Goal: Information Seeking & Learning: Compare options

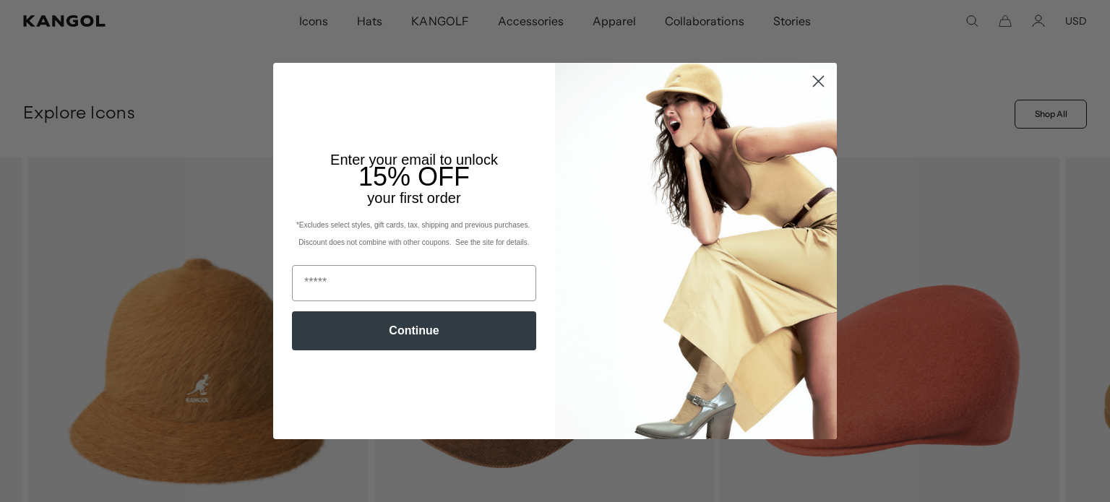
click at [814, 85] on circle "Close dialog" at bounding box center [819, 81] width 24 height 24
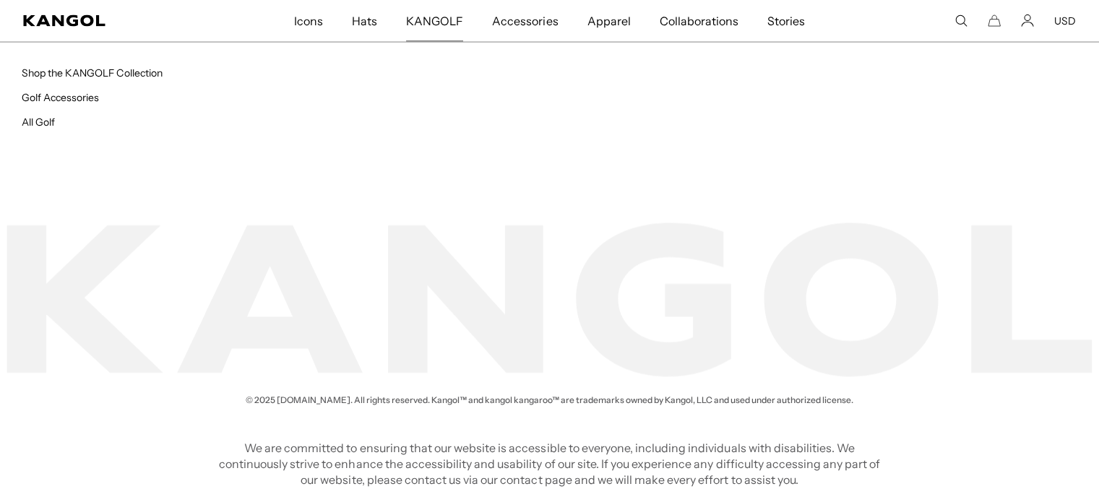
scroll to position [0, 298]
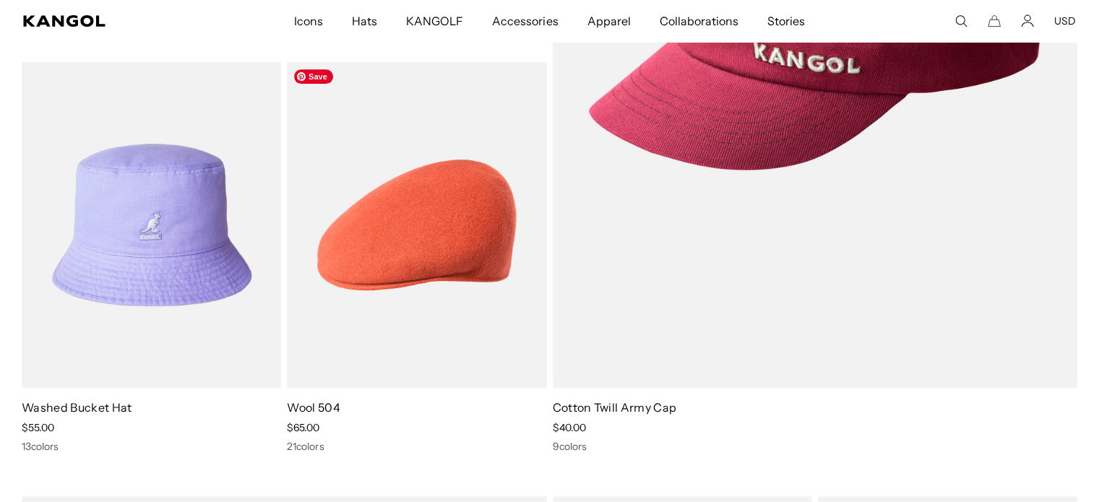
scroll to position [506, 0]
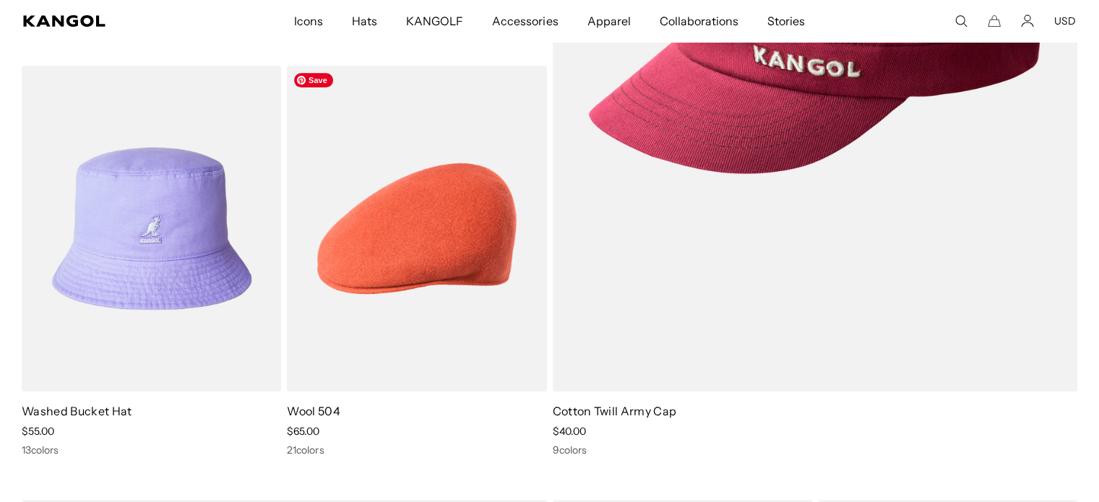
click at [0, 0] on img at bounding box center [0, 0] width 0 height 0
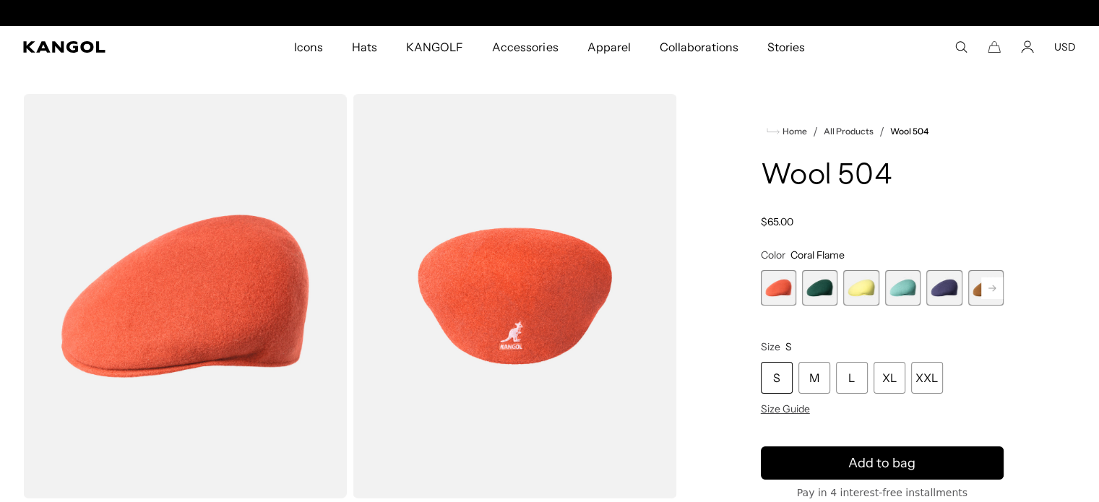
scroll to position [0, 298]
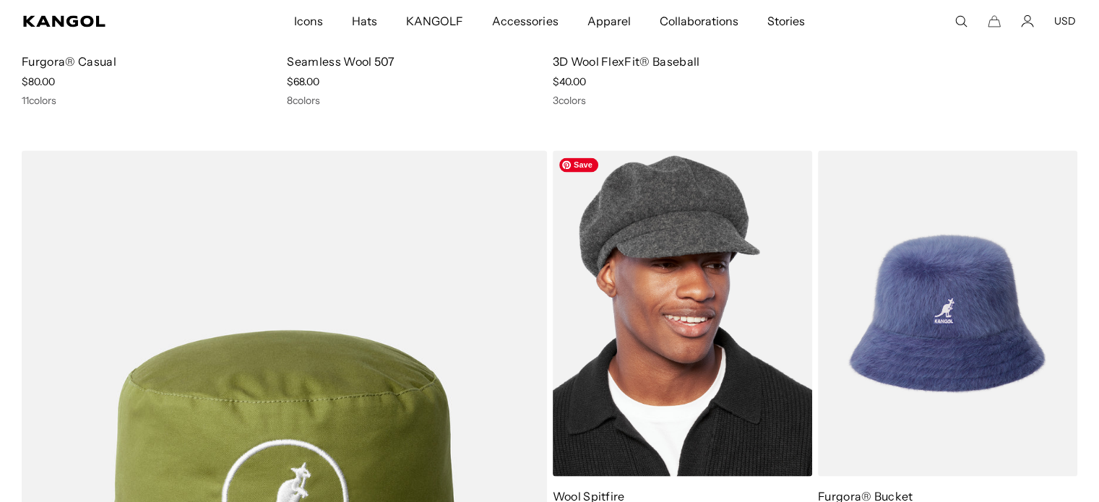
scroll to position [0, 298]
click at [718, 279] on img at bounding box center [682, 313] width 259 height 326
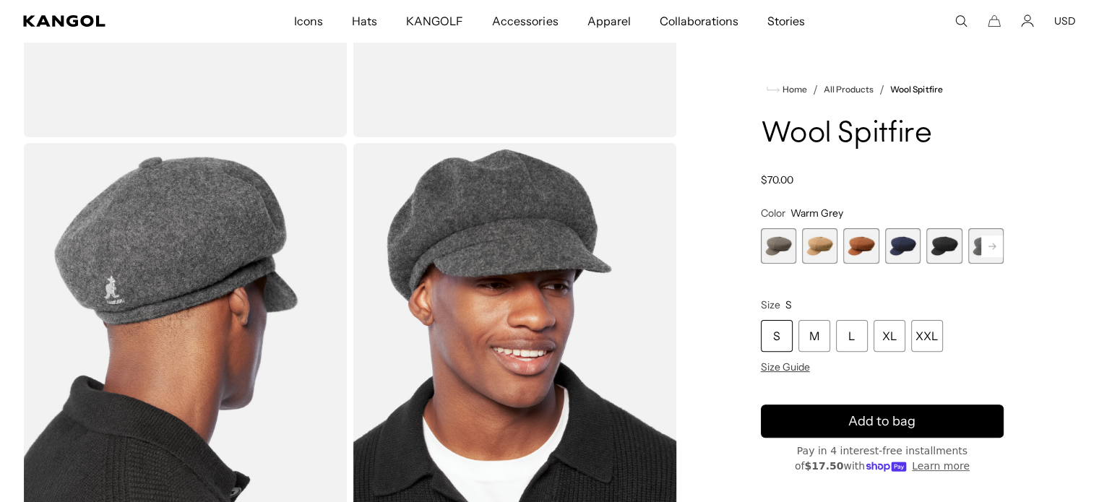
scroll to position [0, 298]
click at [990, 245] on rect at bounding box center [993, 247] width 22 height 22
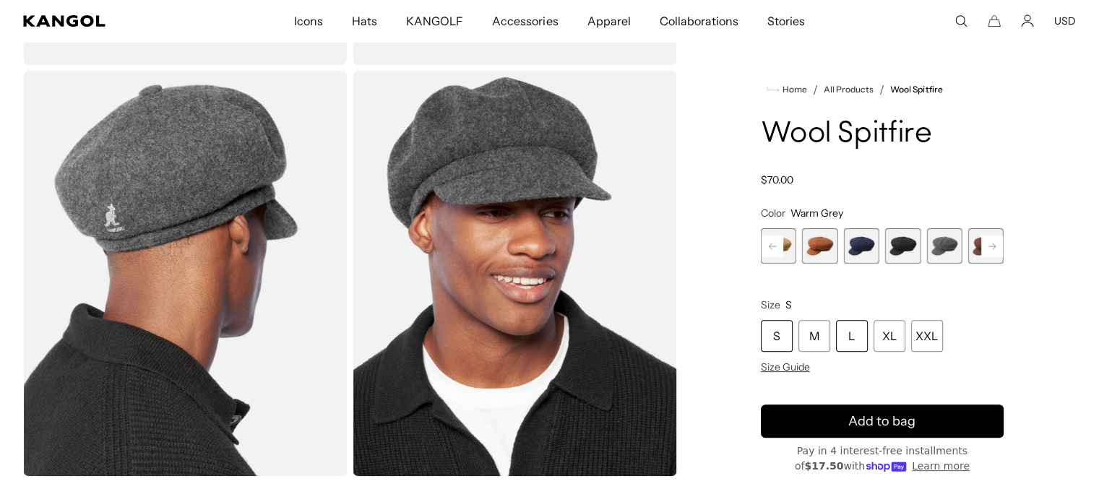
click at [849, 335] on div "L" at bounding box center [852, 336] width 32 height 32
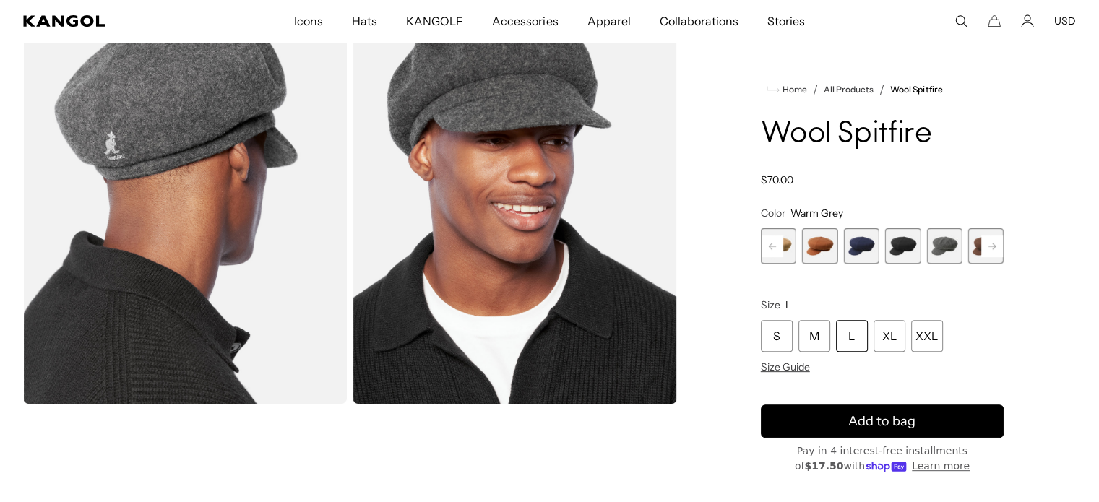
click at [769, 247] on icon at bounding box center [772, 246] width 7 height 6
click at [781, 242] on span "1 of 8" at bounding box center [778, 245] width 35 height 35
click at [825, 246] on span "2 of 8" at bounding box center [819, 245] width 35 height 35
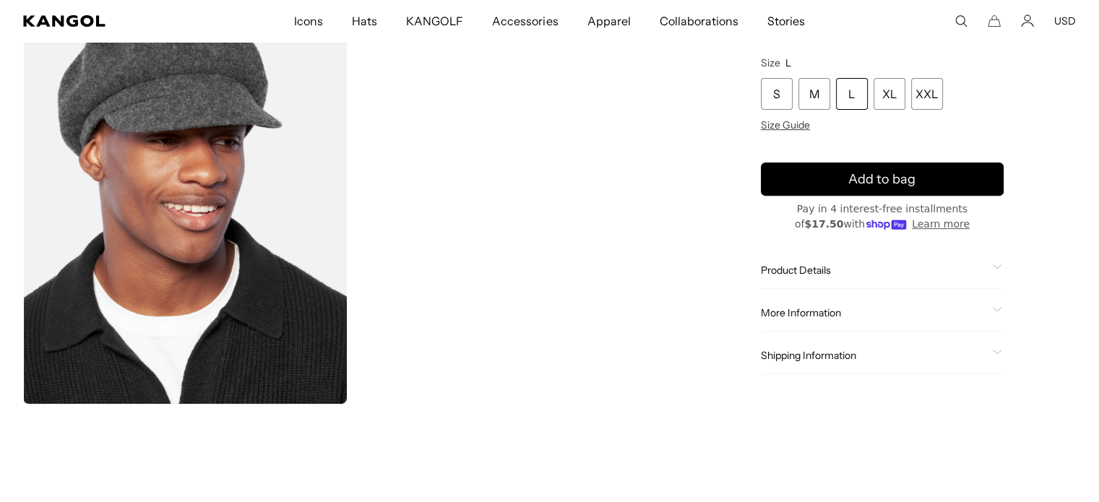
scroll to position [217, 0]
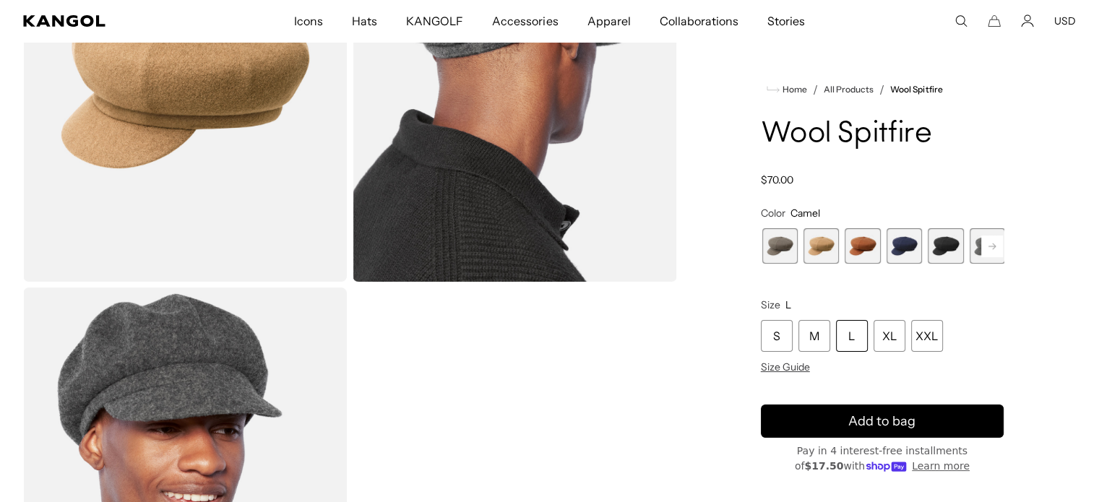
click at [855, 244] on span "3 of 8" at bounding box center [862, 245] width 35 height 35
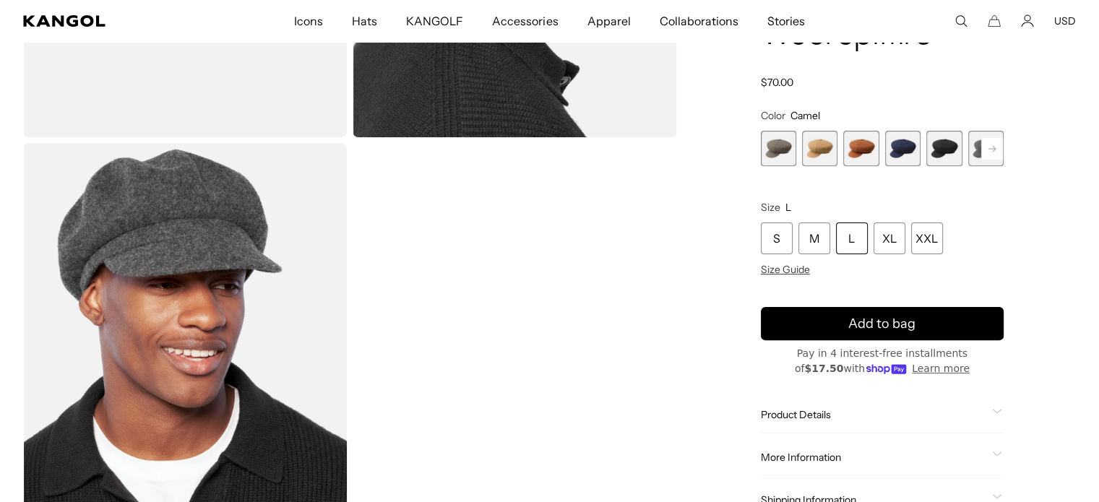
scroll to position [0, 0]
click at [855, 150] on span "3 of 8" at bounding box center [861, 148] width 35 height 35
click at [896, 150] on span "4 of 8" at bounding box center [902, 148] width 35 height 35
click at [933, 153] on span "5 of 8" at bounding box center [944, 148] width 35 height 35
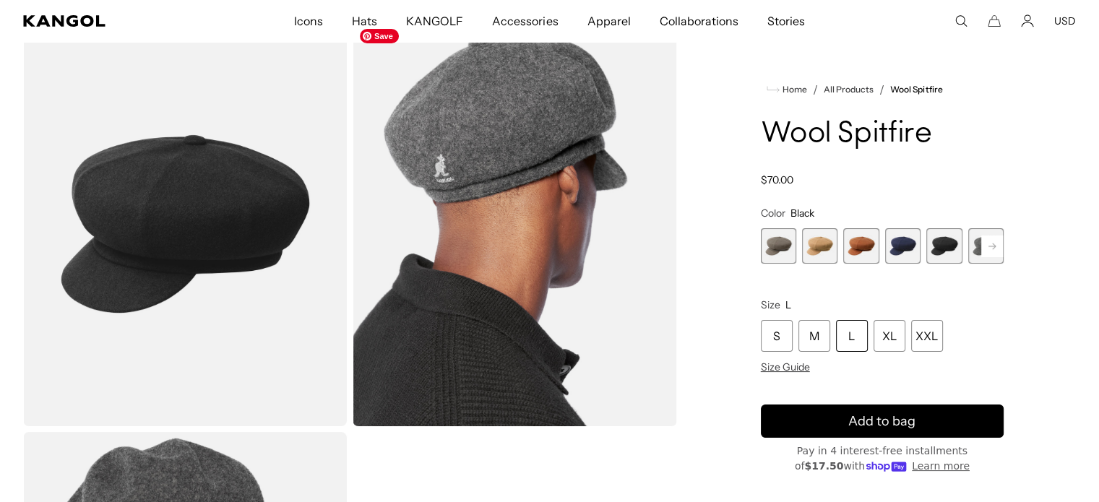
scroll to position [0, 298]
click at [770, 254] on span "1 of 8" at bounding box center [778, 245] width 35 height 35
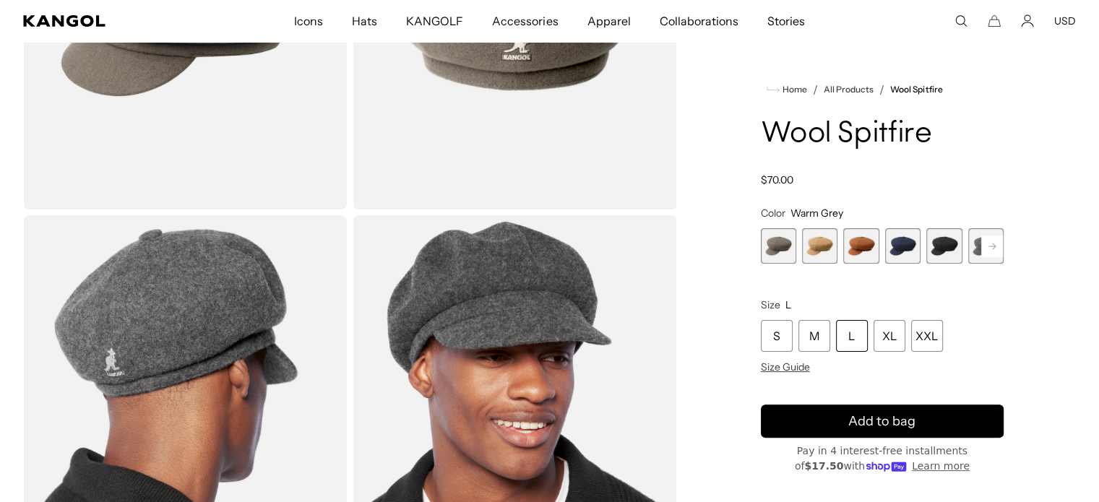
scroll to position [177, 0]
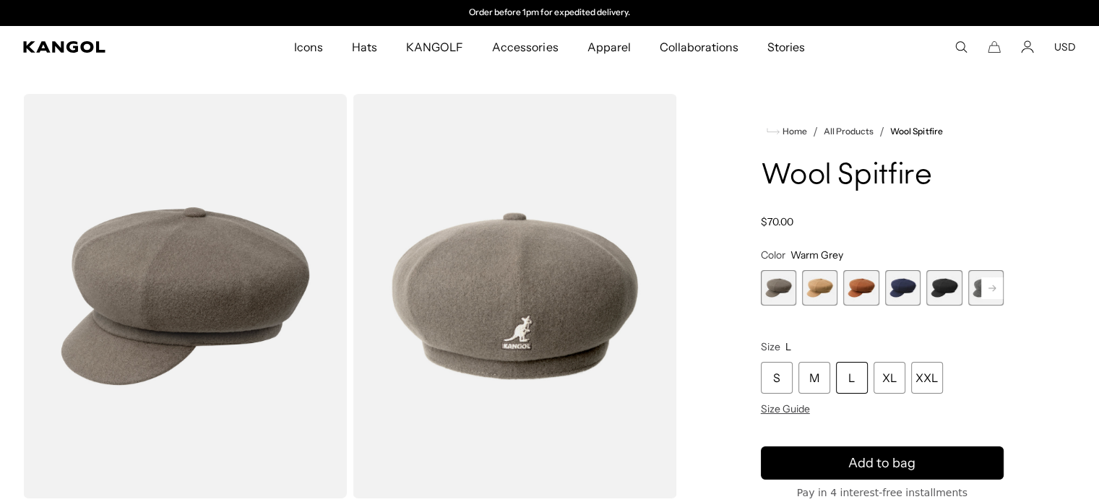
click at [815, 283] on span "2 of 8" at bounding box center [819, 287] width 35 height 35
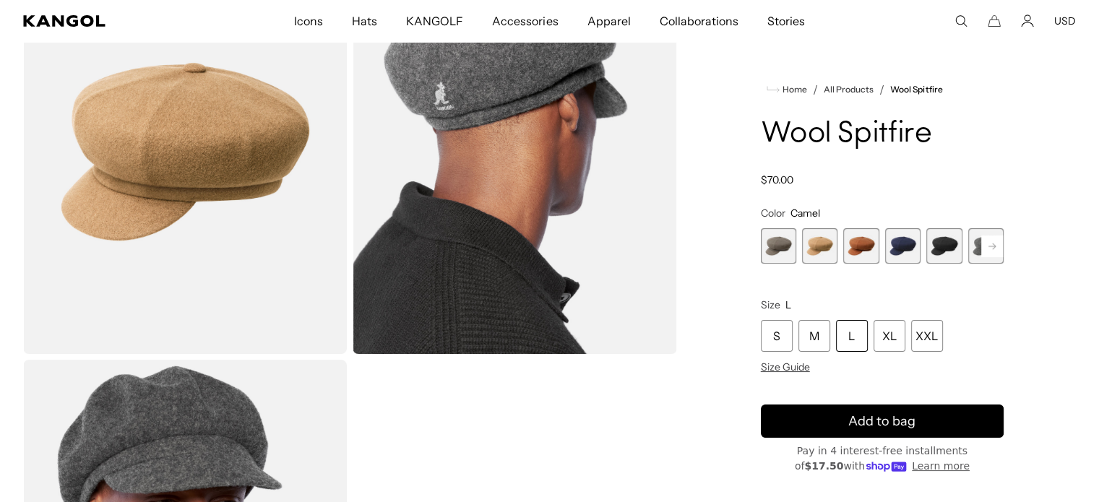
click at [859, 247] on span "3 of 8" at bounding box center [861, 245] width 35 height 35
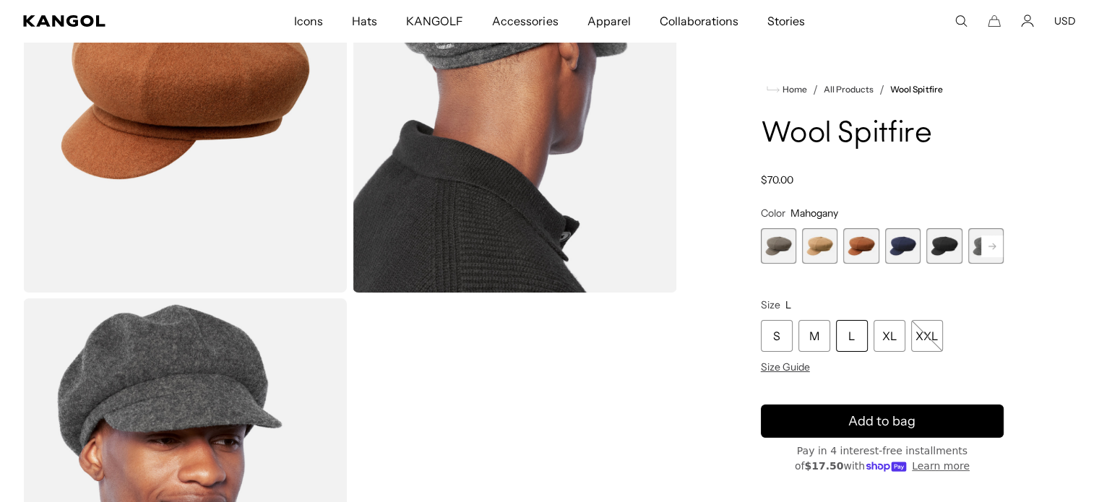
scroll to position [434, 0]
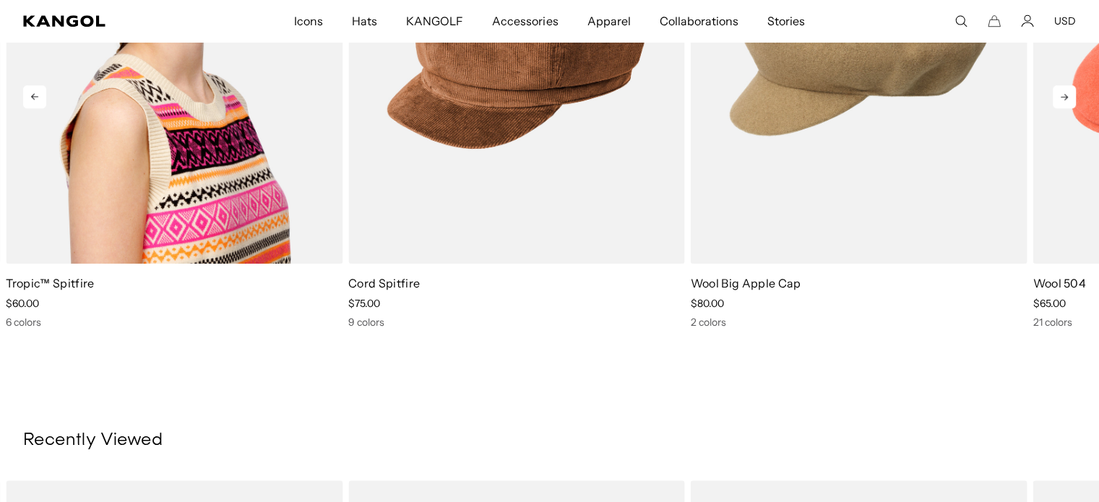
click at [159, 218] on img "1 of 5" at bounding box center [174, 53] width 337 height 423
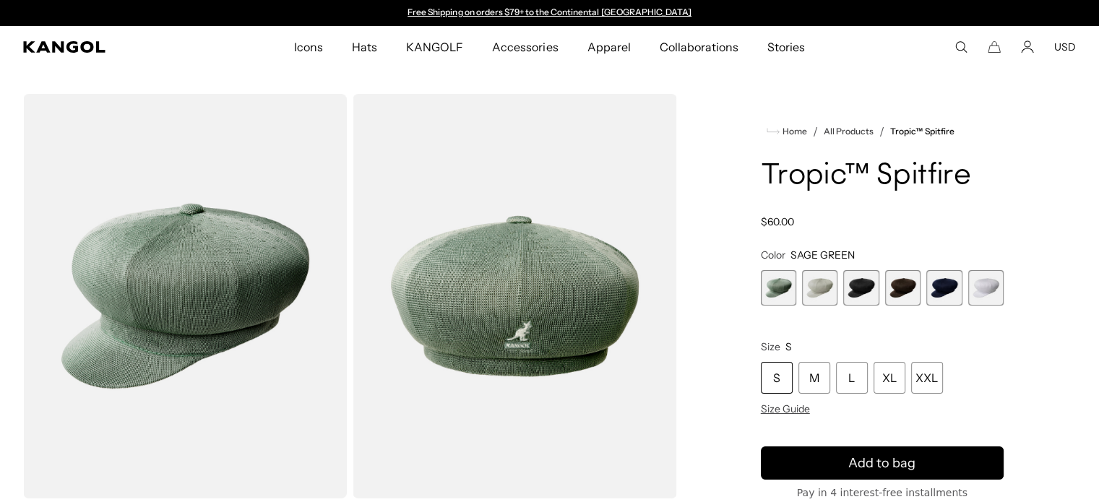
click at [911, 292] on span "4 of 6" at bounding box center [902, 287] width 35 height 35
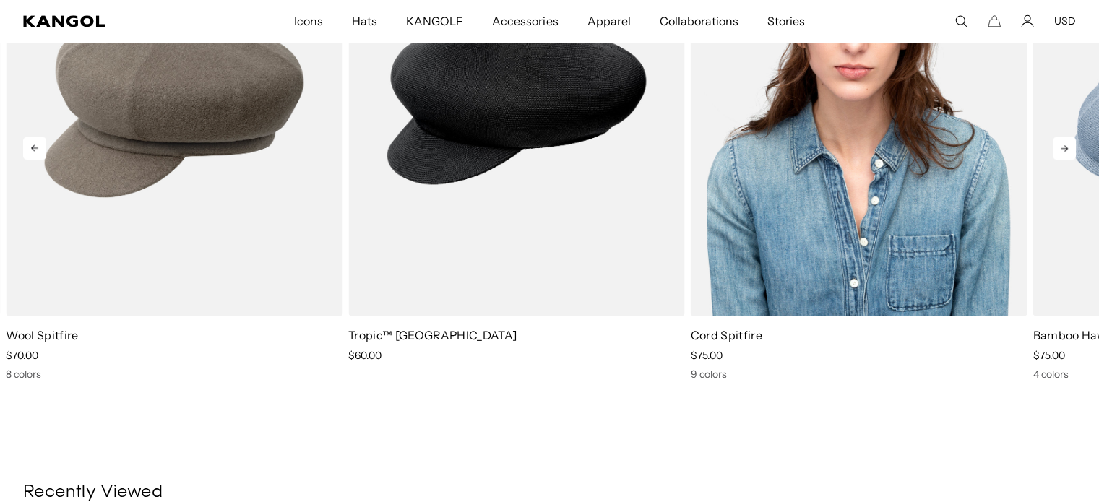
scroll to position [1518, 0]
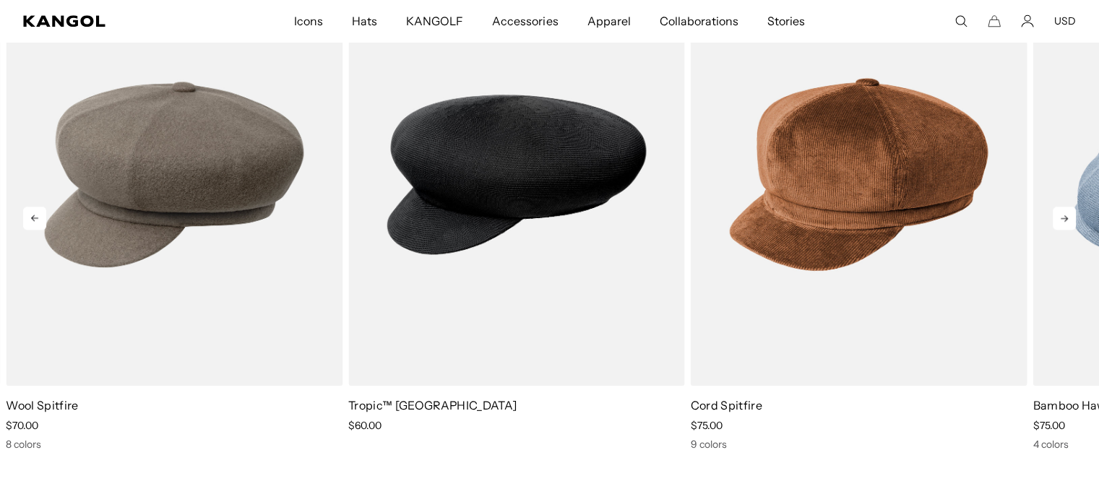
click at [1060, 218] on icon at bounding box center [1064, 218] width 23 height 23
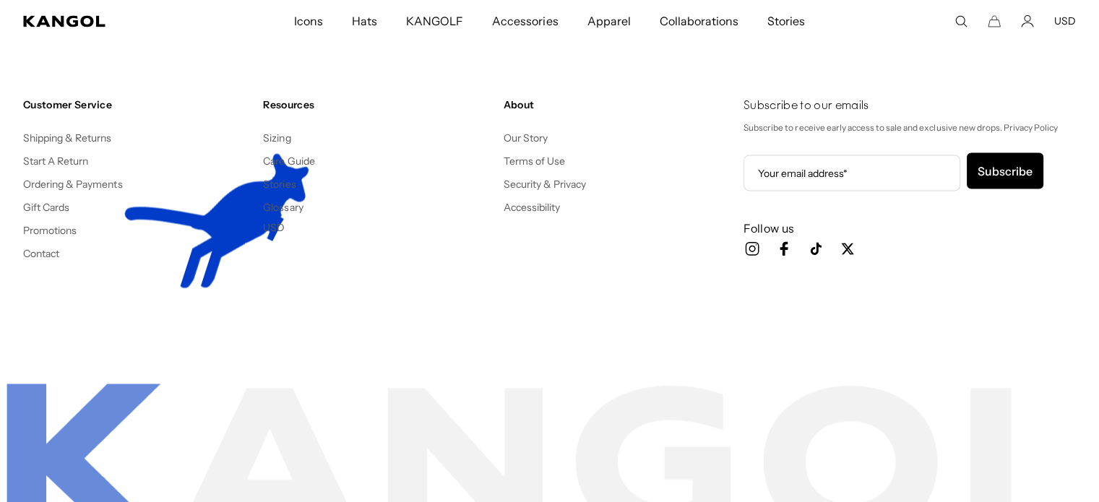
scroll to position [2674, 0]
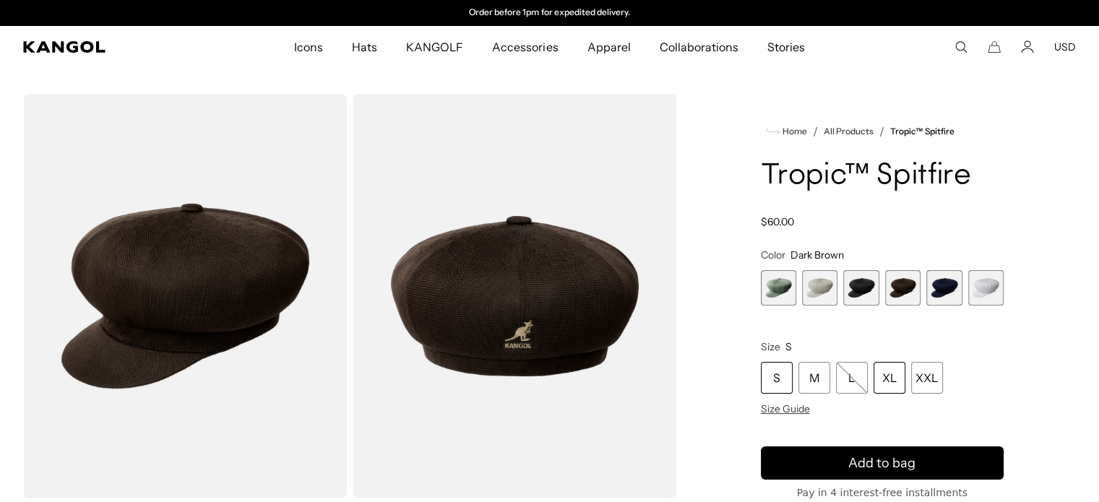
click at [885, 378] on div "XL" at bounding box center [890, 378] width 32 height 32
click at [945, 291] on span "5 of 6" at bounding box center [944, 287] width 35 height 35
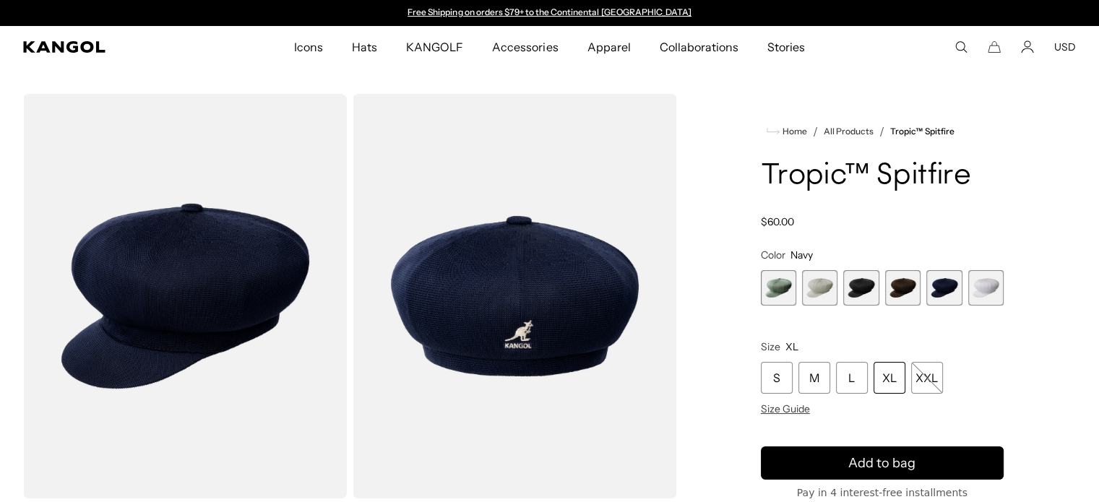
click at [990, 287] on span "6 of 6" at bounding box center [986, 287] width 35 height 35
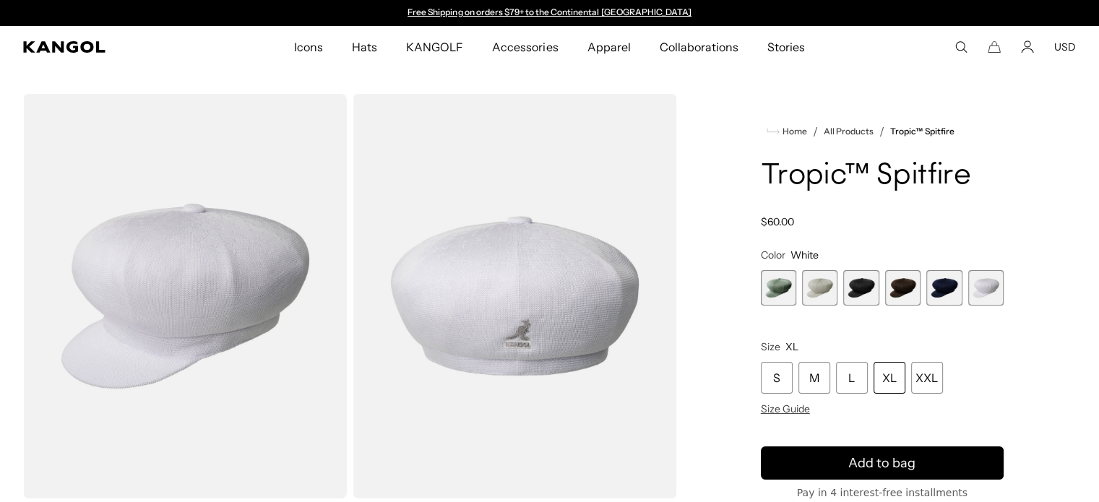
click at [945, 280] on span "5 of 6" at bounding box center [944, 287] width 35 height 35
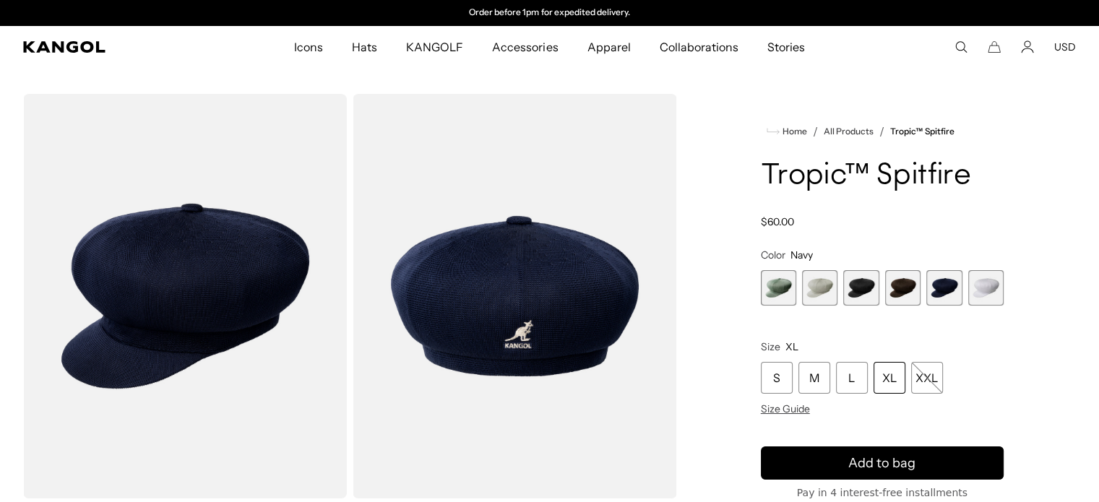
click at [903, 286] on span "4 of 6" at bounding box center [902, 287] width 35 height 35
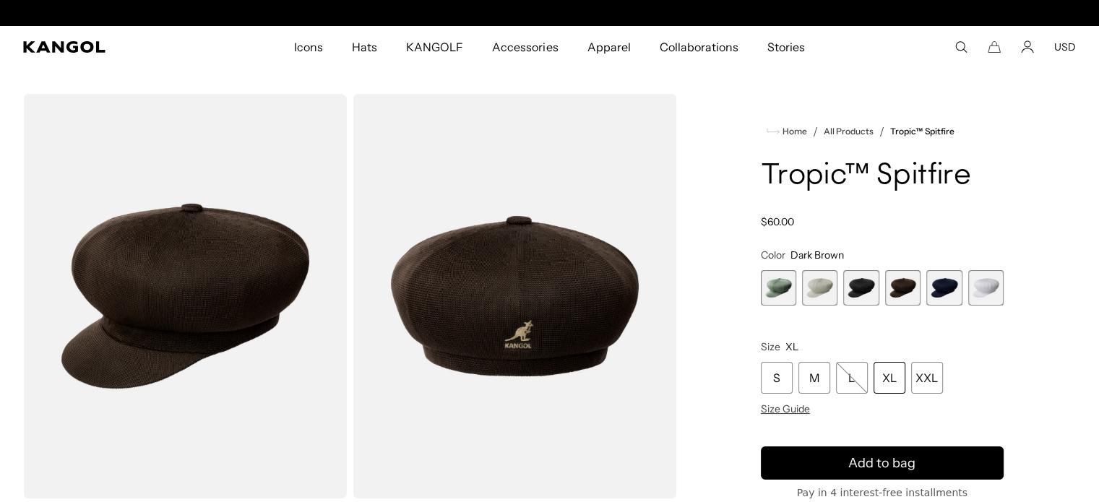
click at [863, 286] on span "3 of 6" at bounding box center [861, 287] width 35 height 35
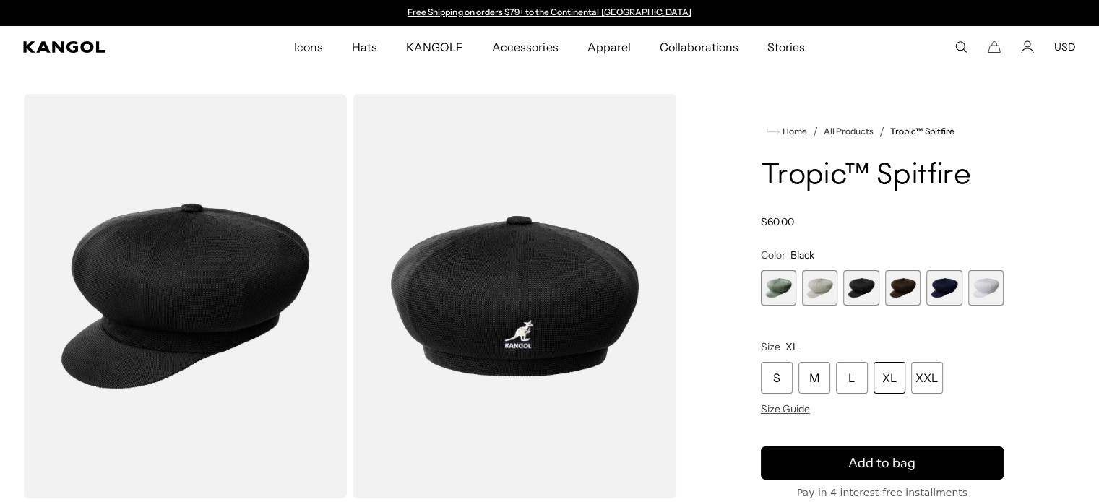
click at [821, 288] on span "2 of 6" at bounding box center [819, 287] width 35 height 35
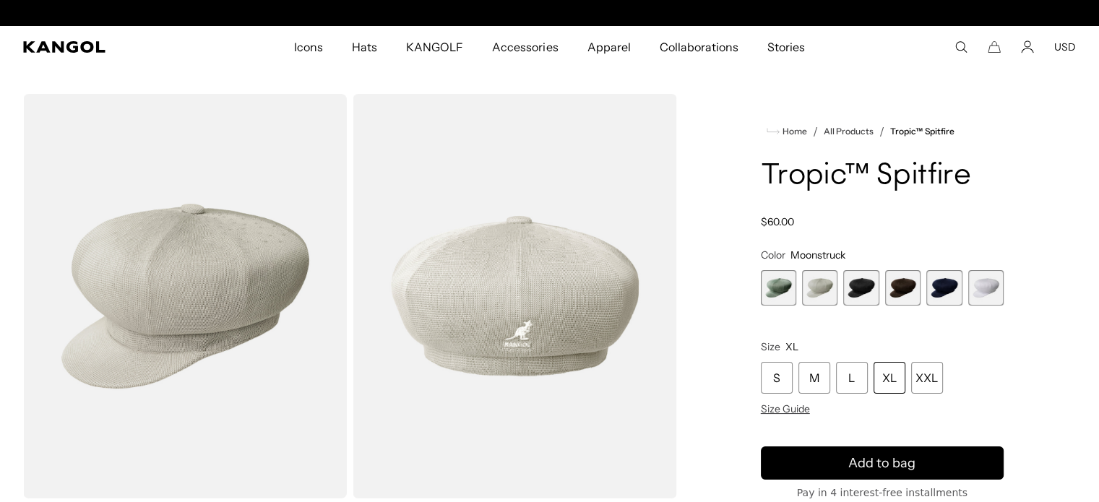
scroll to position [0, 298]
click at [770, 286] on span "1 of 6" at bounding box center [778, 287] width 35 height 35
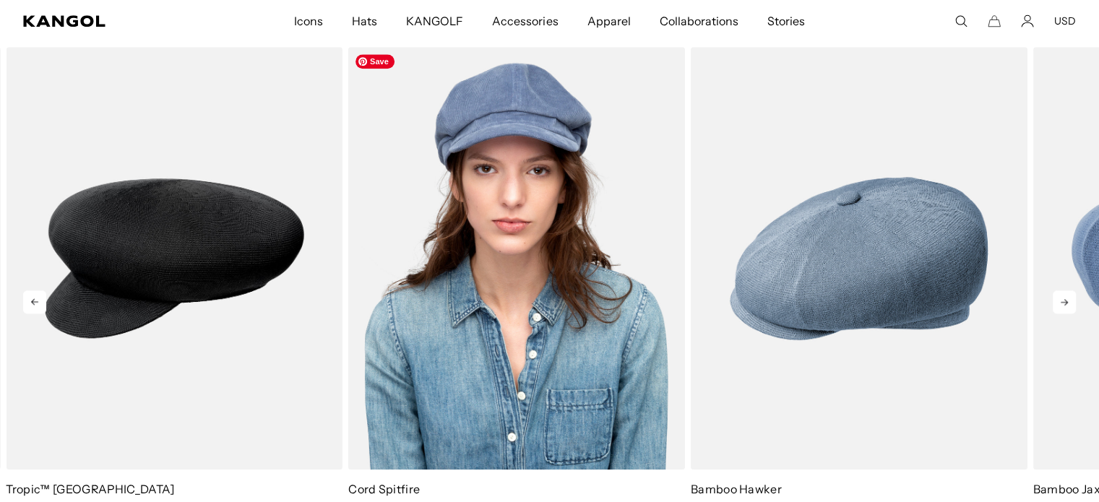
scroll to position [0, 298]
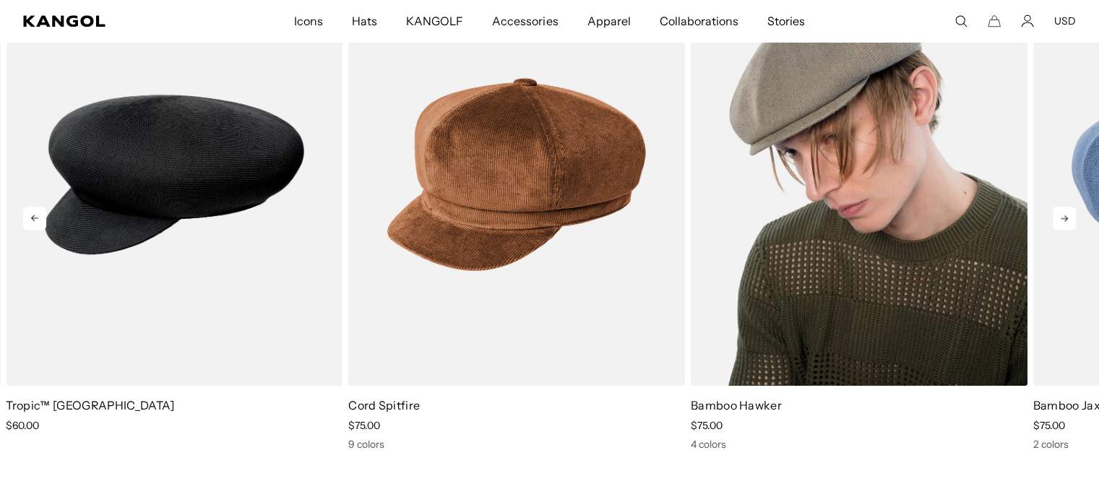
click at [847, 290] on img "4 of 5" at bounding box center [859, 174] width 337 height 423
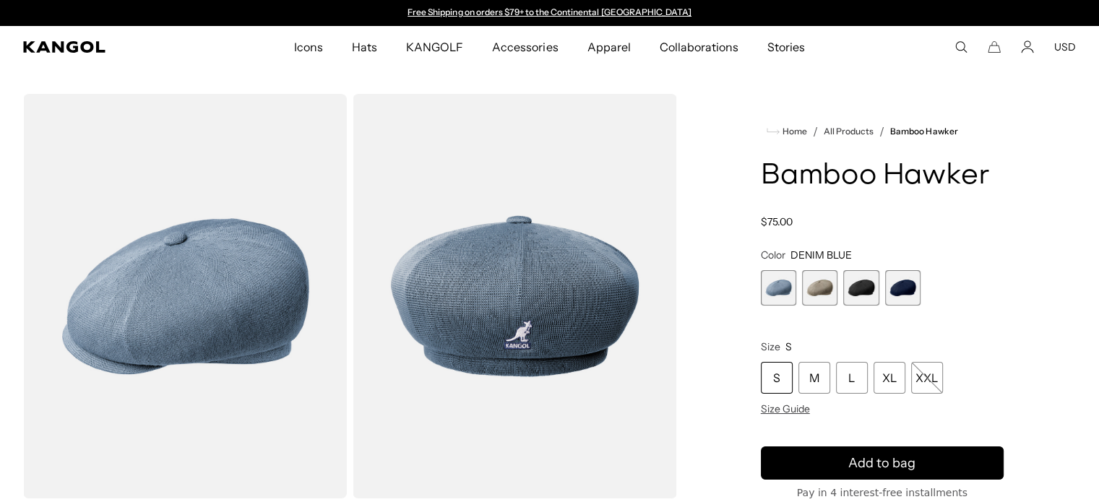
click at [813, 285] on span "2 of 4" at bounding box center [819, 287] width 35 height 35
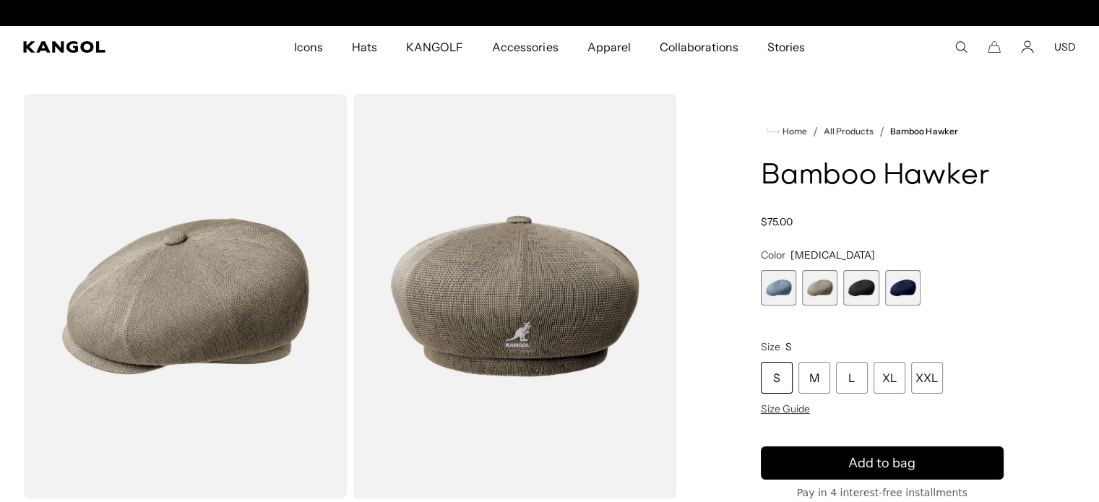
scroll to position [0, 298]
click at [864, 289] on span "3 of 4" at bounding box center [861, 287] width 35 height 35
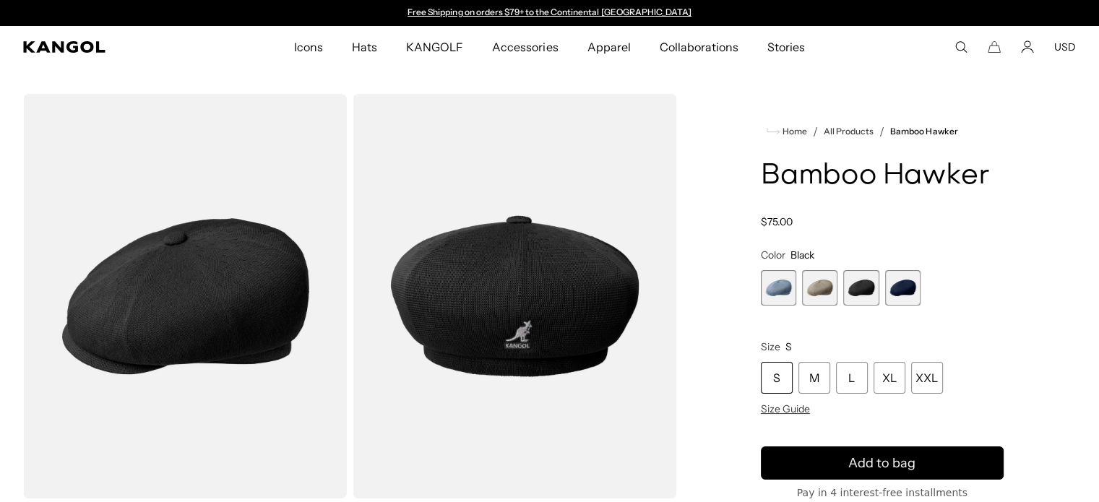
click at [913, 288] on span "4 of 4" at bounding box center [902, 287] width 35 height 35
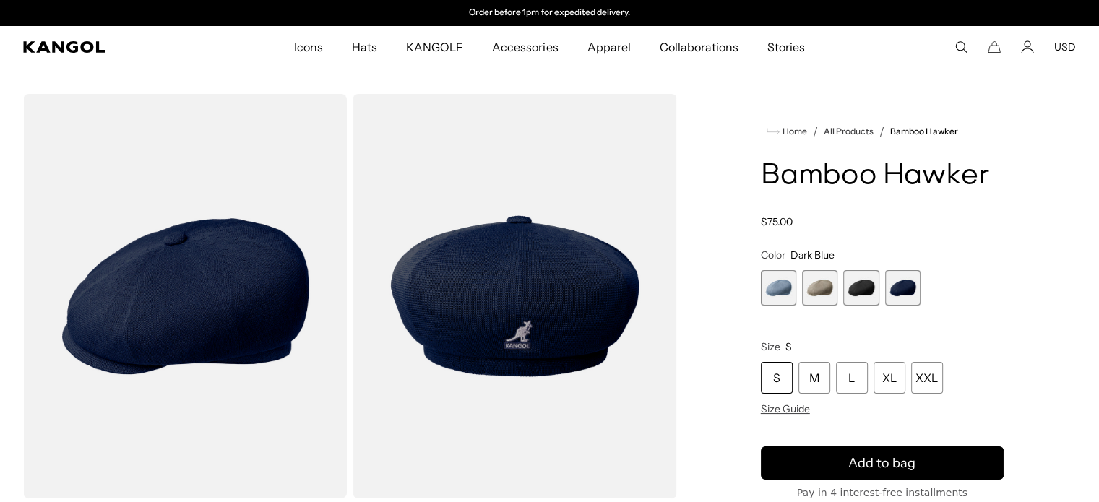
click at [828, 278] on span "2 of 4" at bounding box center [819, 287] width 35 height 35
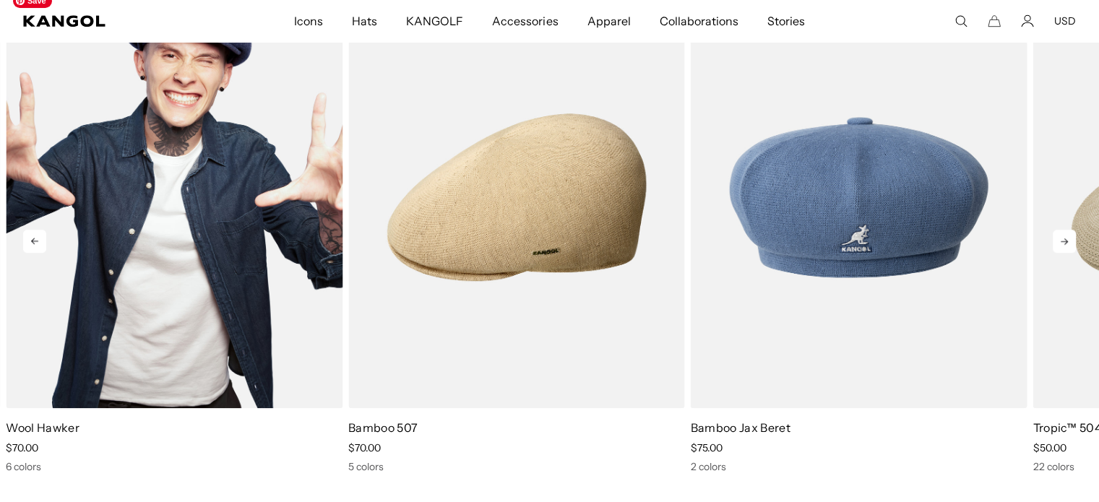
click at [218, 207] on img "1 of 5" at bounding box center [174, 197] width 337 height 423
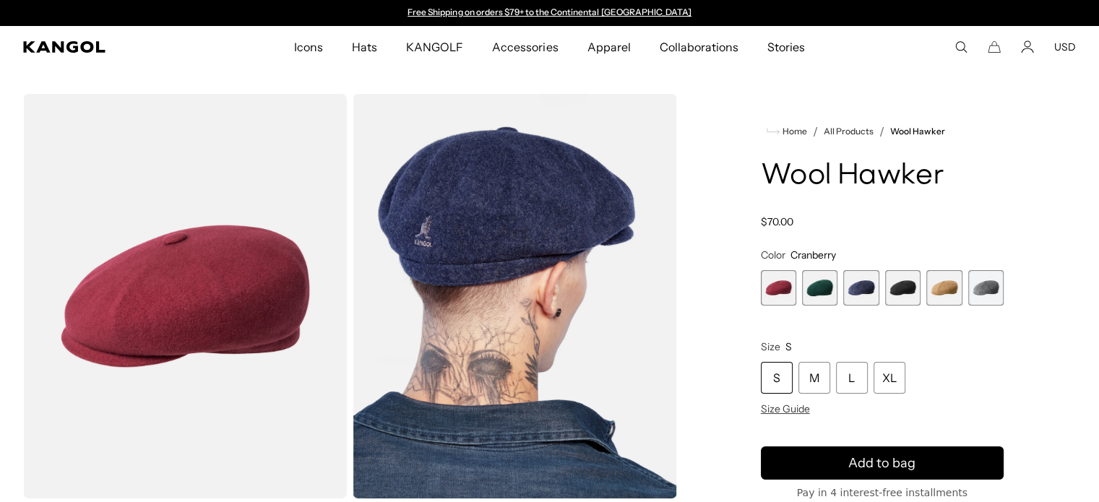
click at [786, 282] on span "1 of 6" at bounding box center [778, 287] width 35 height 35
click at [822, 291] on span "2 of 6" at bounding box center [819, 287] width 35 height 35
click at [857, 292] on span "3 of 6" at bounding box center [861, 287] width 35 height 35
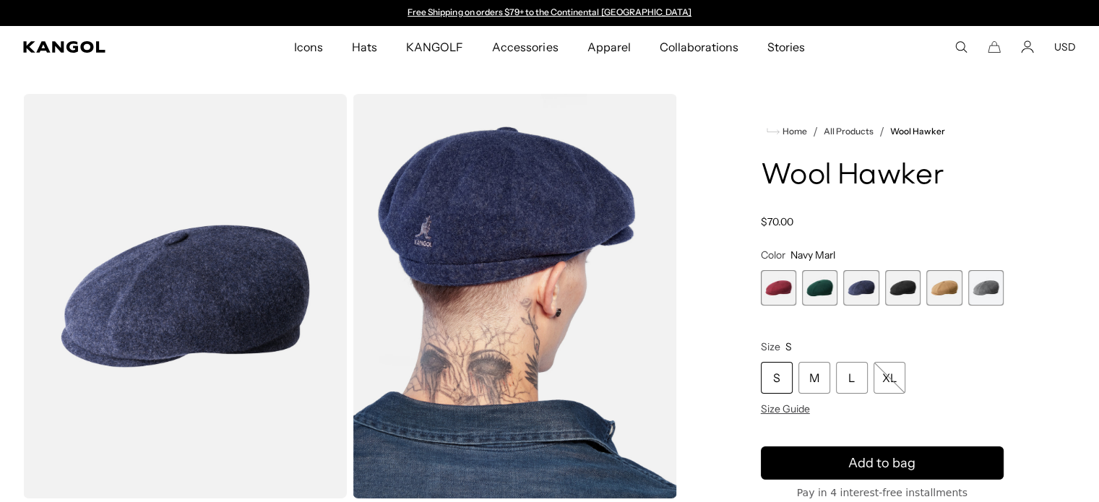
click at [907, 296] on span "4 of 6" at bounding box center [902, 287] width 35 height 35
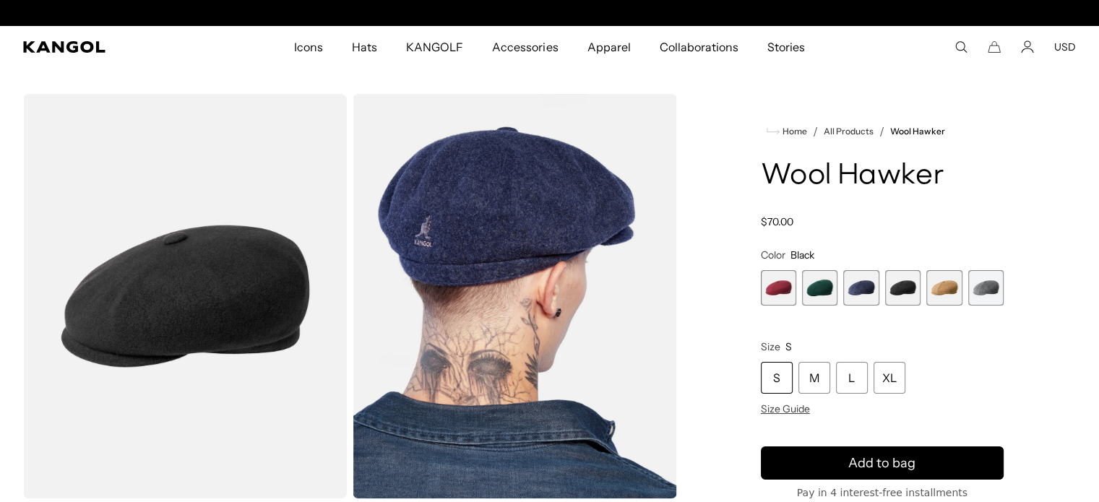
scroll to position [0, 298]
click at [948, 290] on span "5 of 6" at bounding box center [944, 287] width 35 height 35
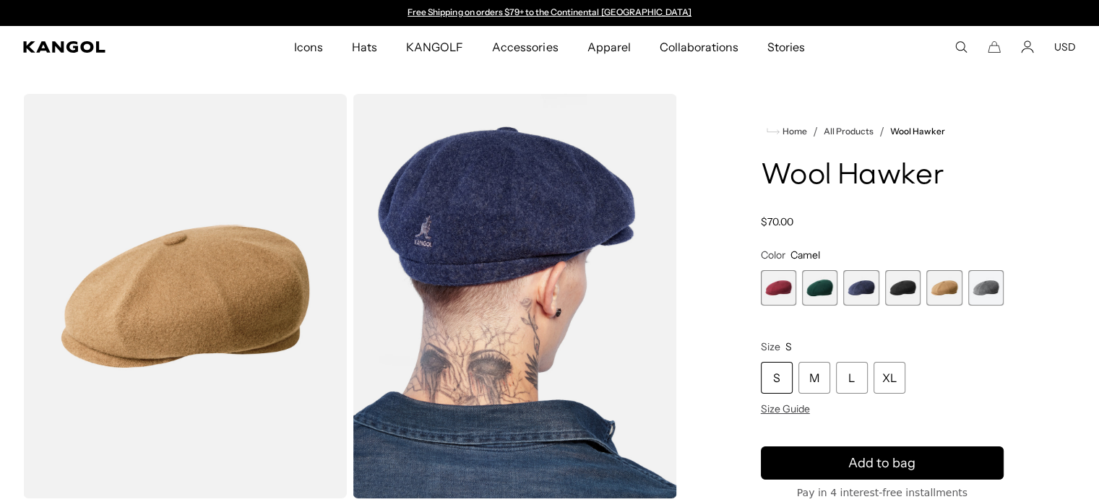
click at [981, 293] on span "6 of 6" at bounding box center [986, 287] width 35 height 35
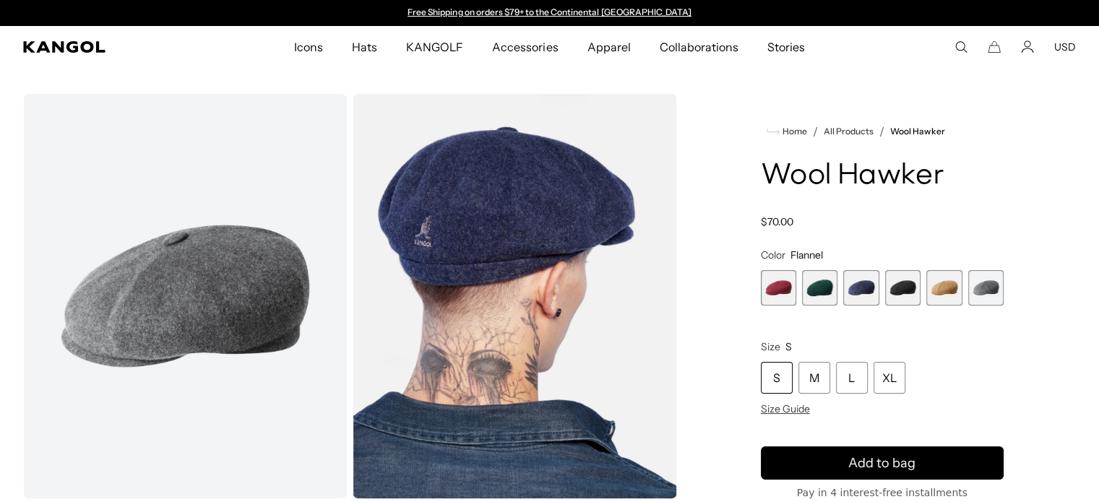
click at [948, 293] on span "5 of 6" at bounding box center [944, 287] width 35 height 35
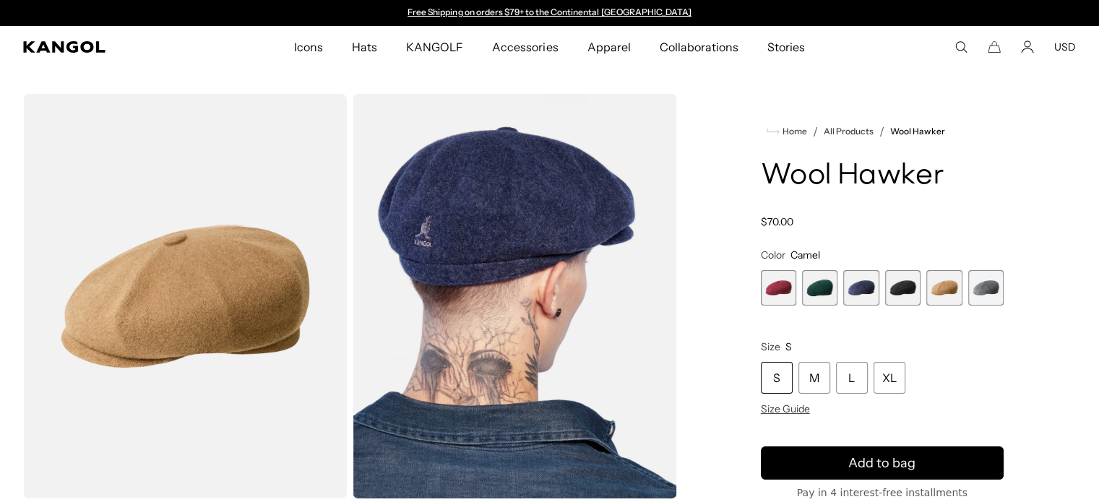
click at [914, 292] on span "4 of 6" at bounding box center [902, 287] width 35 height 35
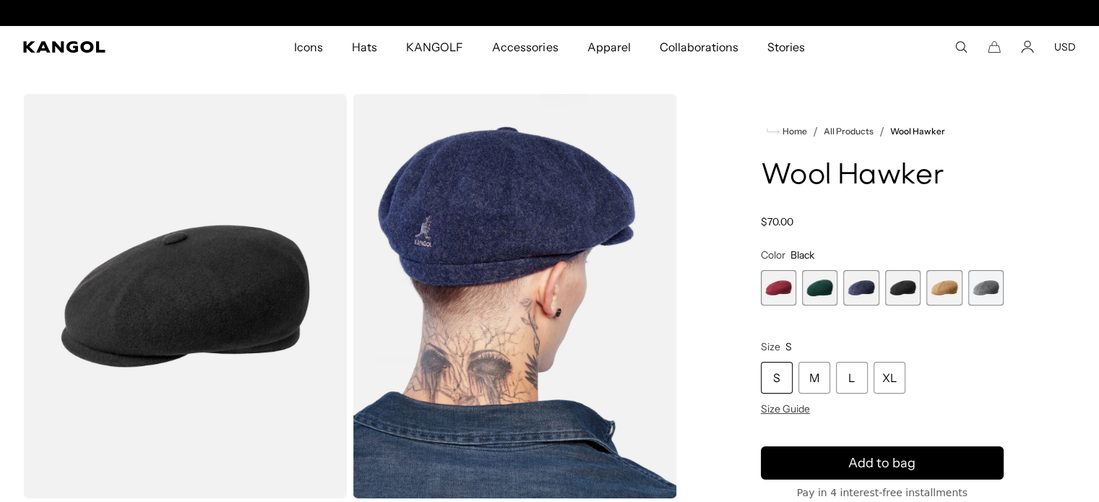
scroll to position [0, 298]
click at [785, 291] on span "1 of 6" at bounding box center [778, 287] width 35 height 35
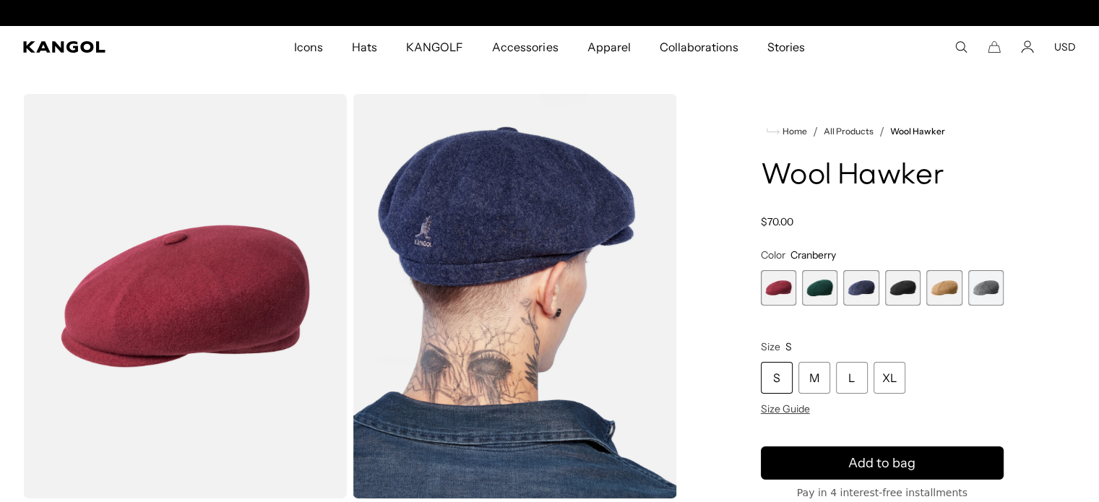
scroll to position [0, 298]
click at [824, 288] on span "2 of 6" at bounding box center [819, 287] width 35 height 35
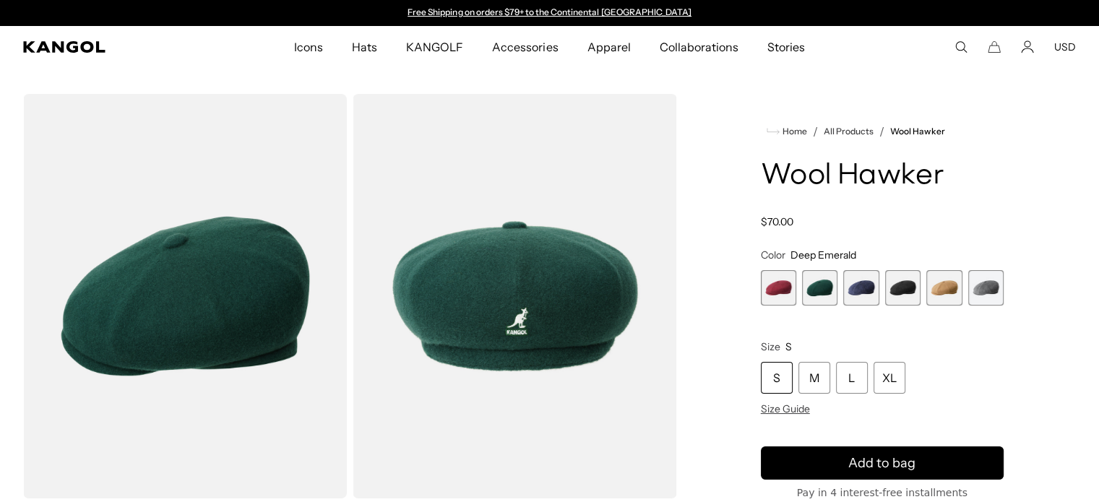
click at [855, 288] on span "3 of 6" at bounding box center [861, 287] width 35 height 35
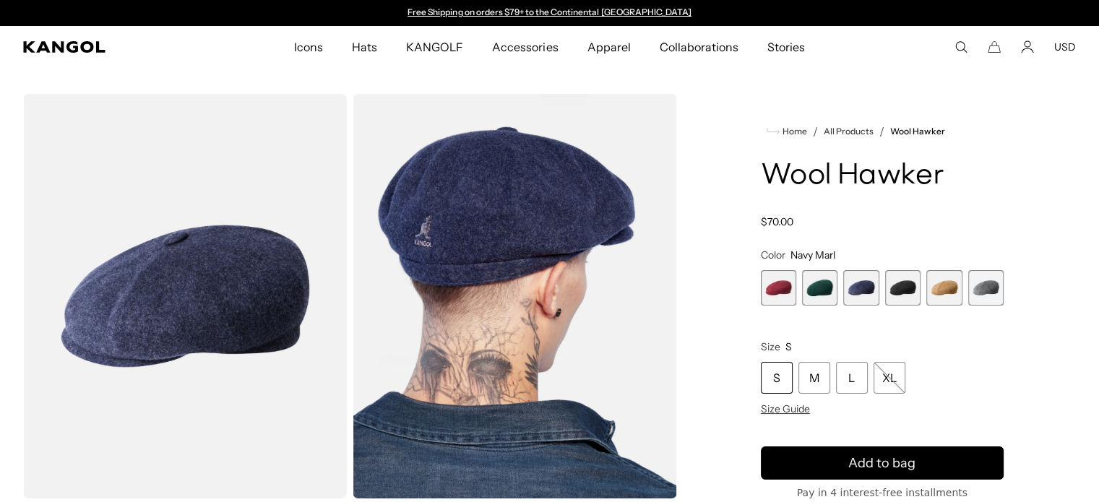
click at [902, 288] on span "4 of 6" at bounding box center [902, 287] width 35 height 35
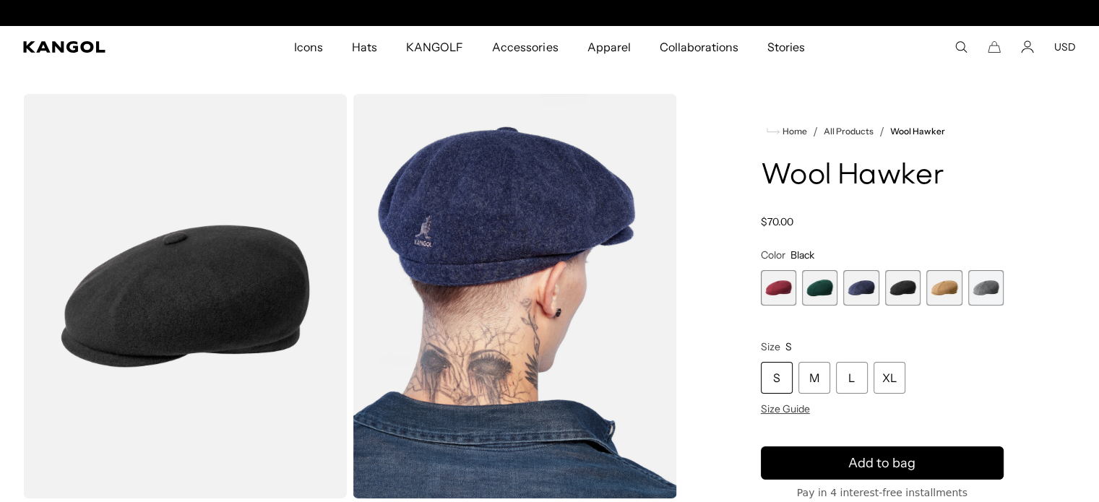
scroll to position [0, 298]
click at [950, 292] on span "5 of 6" at bounding box center [944, 287] width 35 height 35
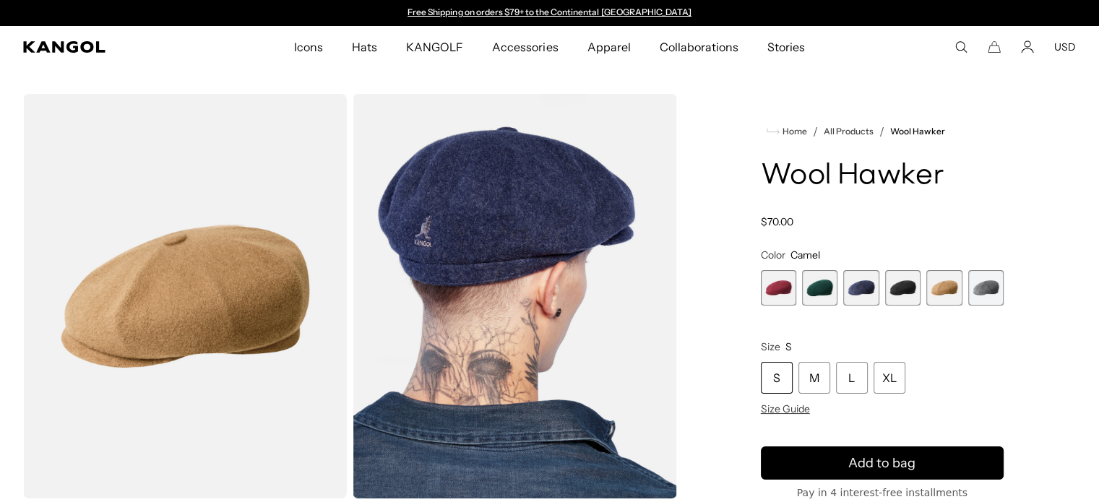
click at [990, 293] on span "6 of 6" at bounding box center [986, 287] width 35 height 35
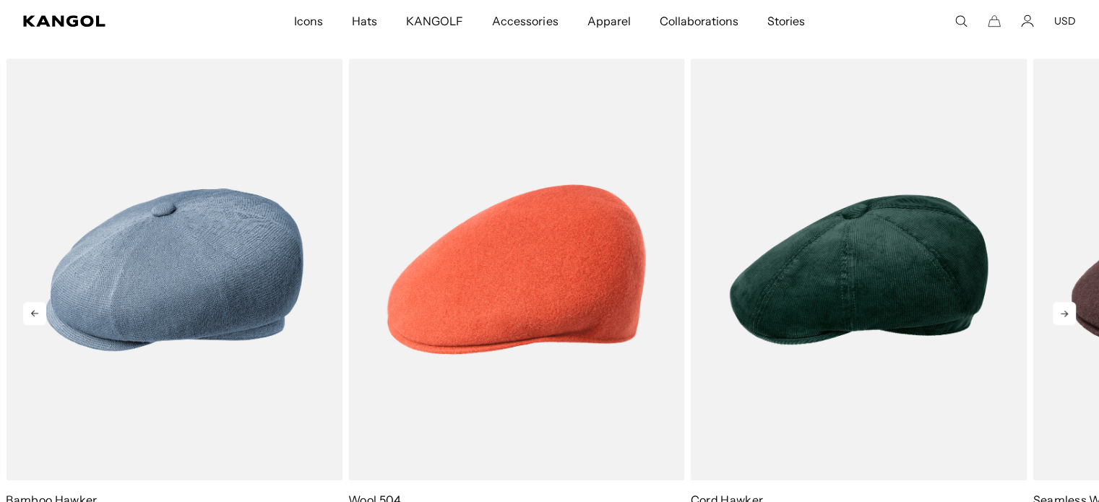
click at [1060, 309] on icon at bounding box center [1064, 313] width 23 height 23
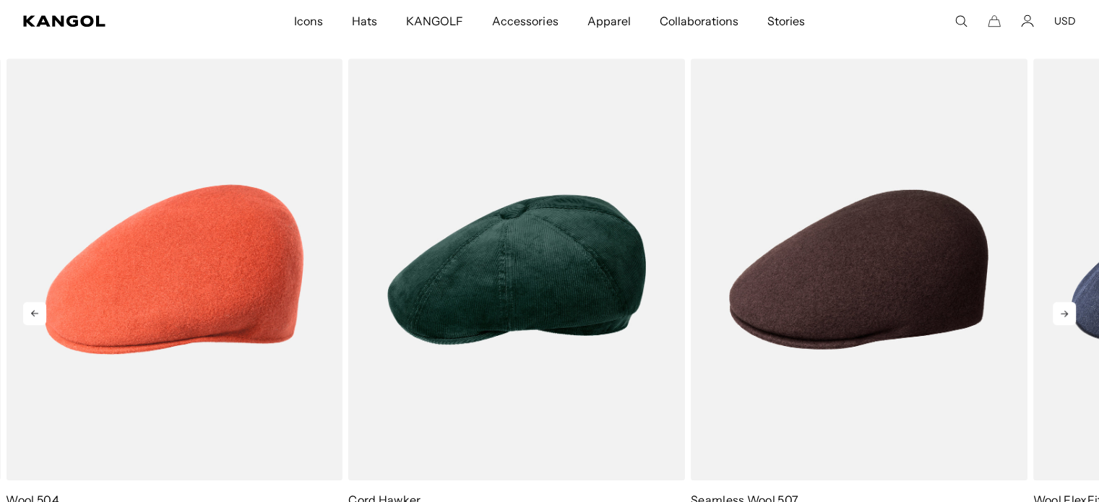
scroll to position [0, 298]
click at [1059, 310] on icon at bounding box center [1064, 313] width 23 height 23
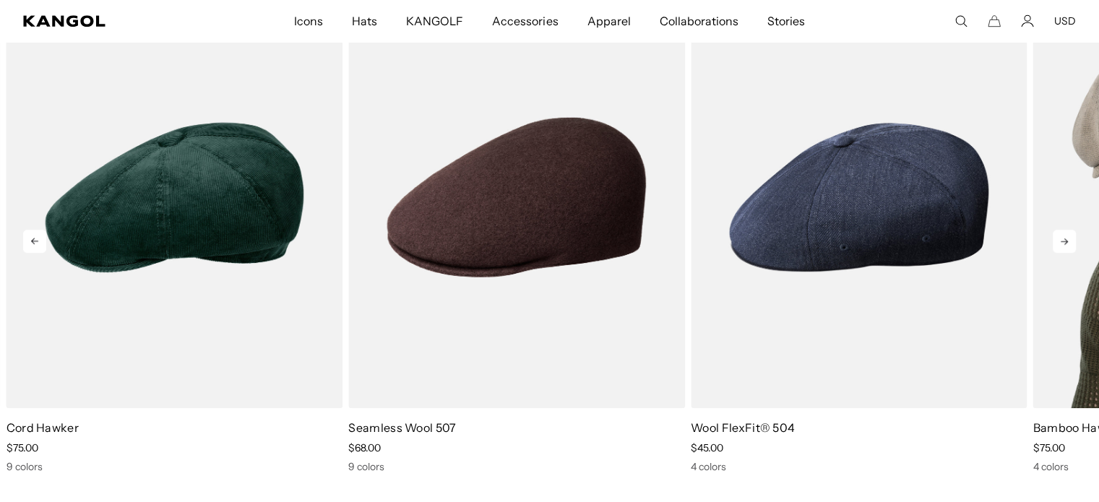
scroll to position [0, 0]
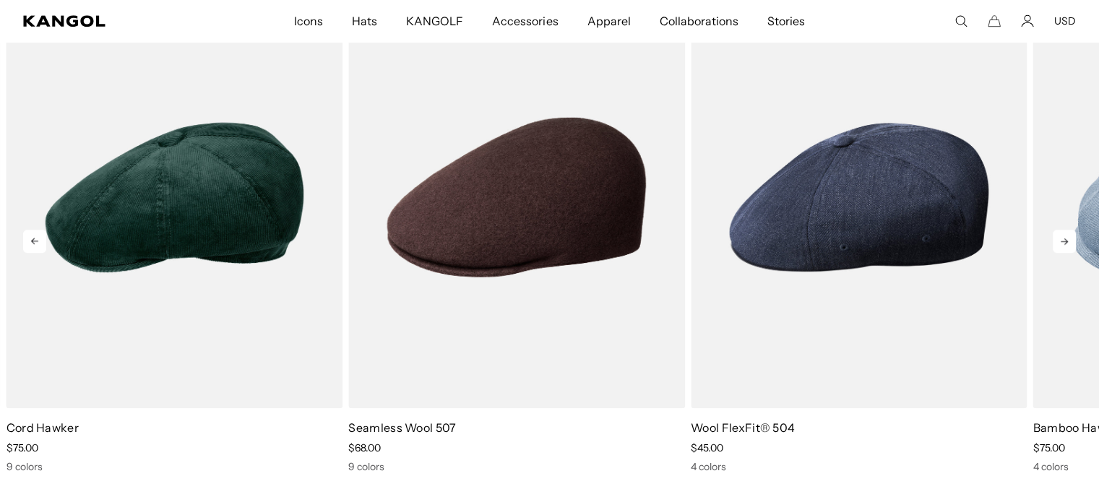
click at [1061, 236] on icon at bounding box center [1064, 241] width 23 height 23
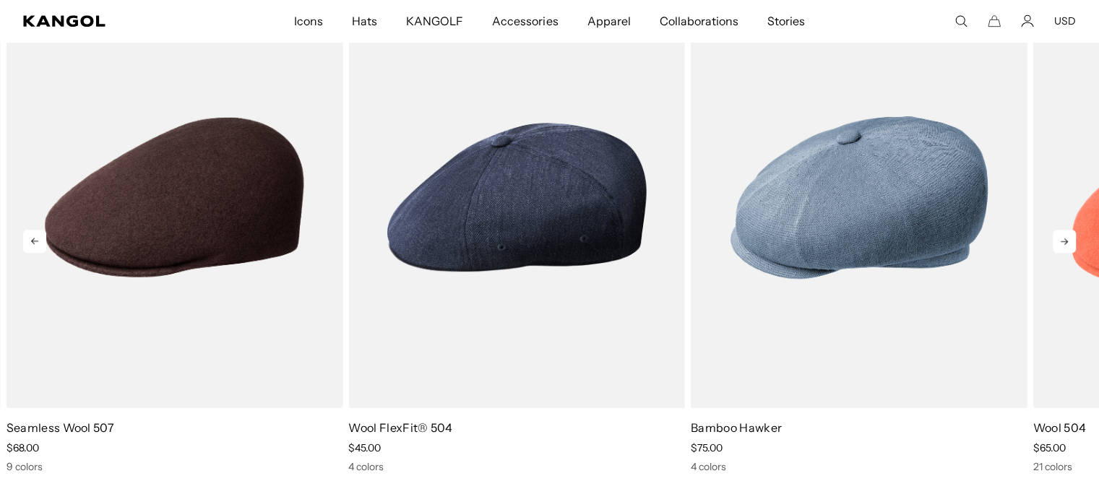
scroll to position [0, 298]
click at [1060, 239] on icon at bounding box center [1064, 241] width 23 height 23
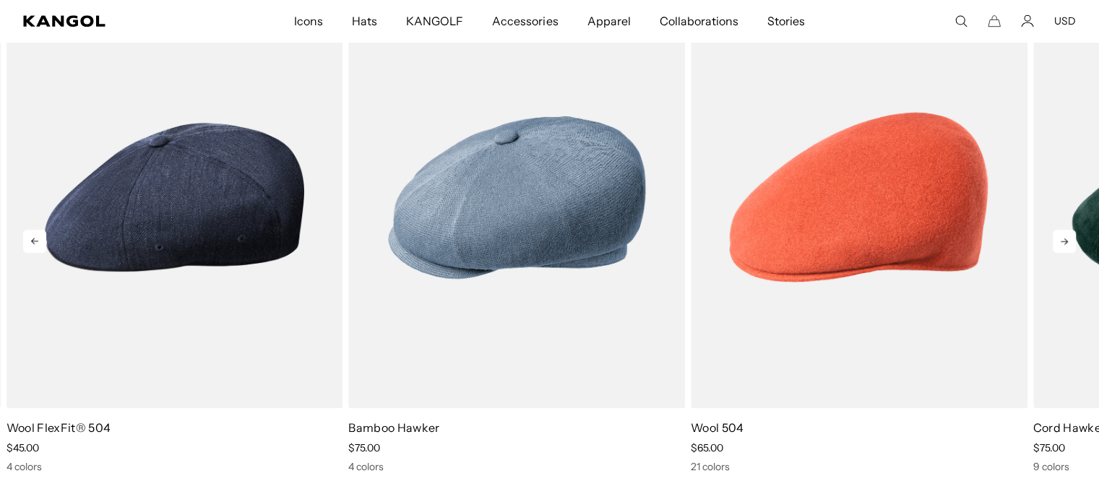
click at [1059, 239] on icon at bounding box center [1064, 241] width 23 height 23
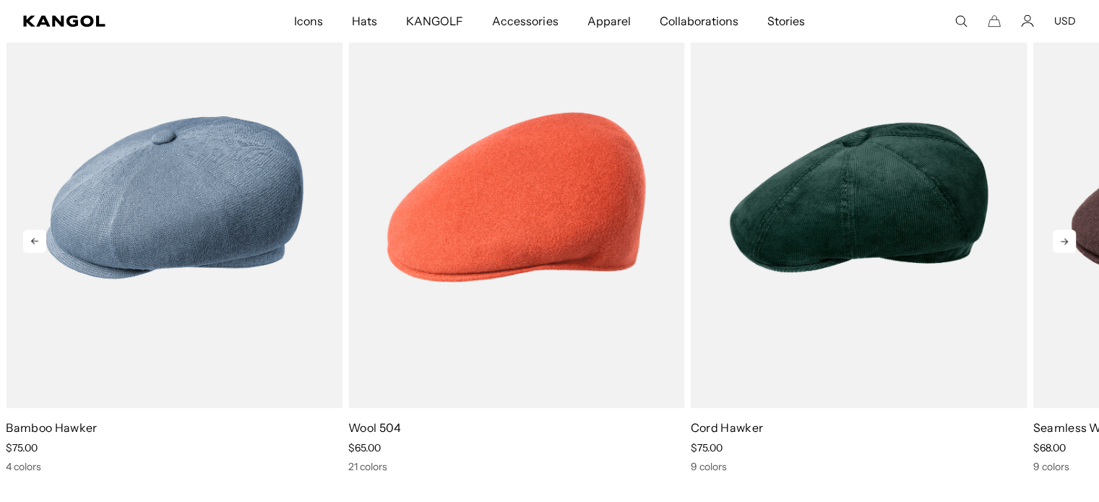
scroll to position [0, 0]
click at [1059, 241] on icon at bounding box center [1064, 241] width 23 height 23
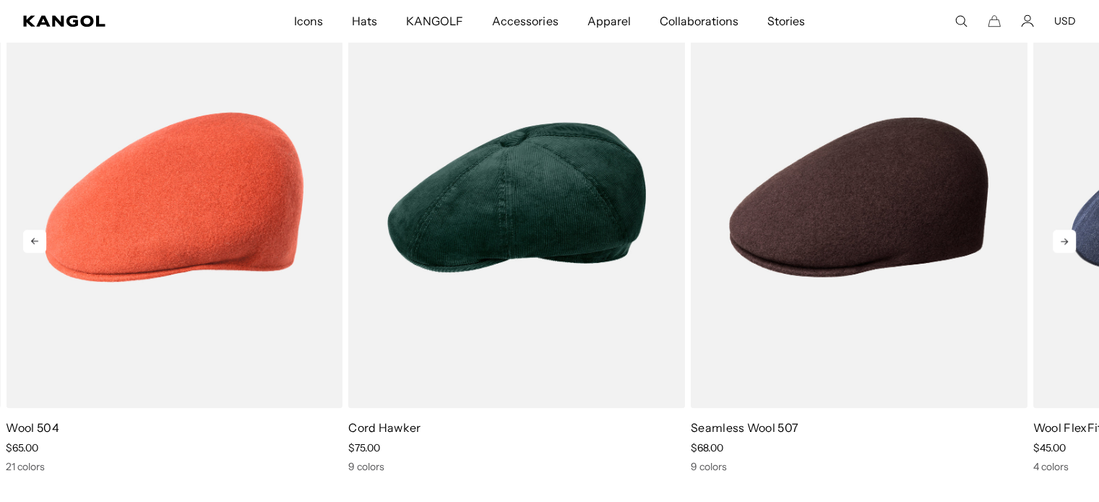
scroll to position [0, 298]
click at [1059, 243] on icon at bounding box center [1064, 241] width 23 height 23
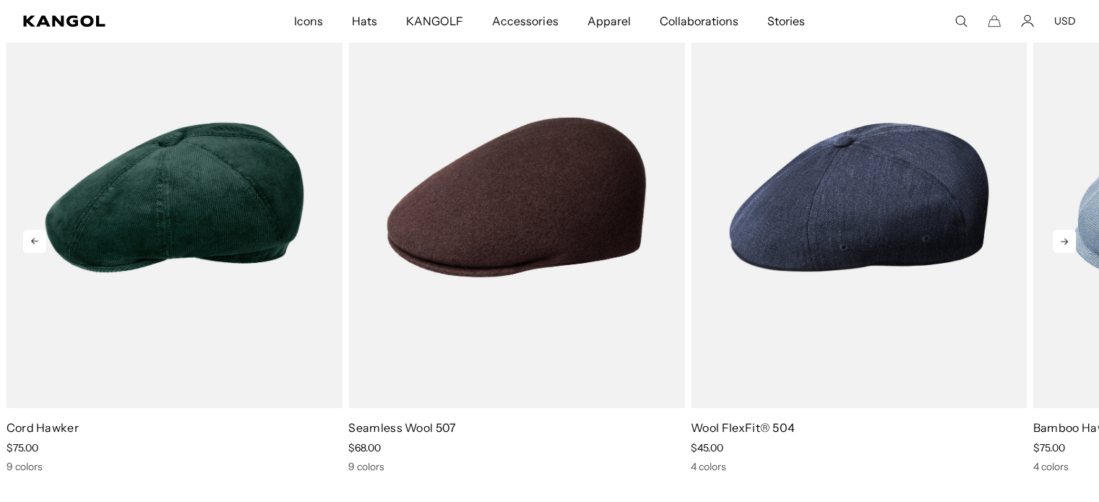
click at [1059, 243] on icon at bounding box center [1064, 241] width 23 height 23
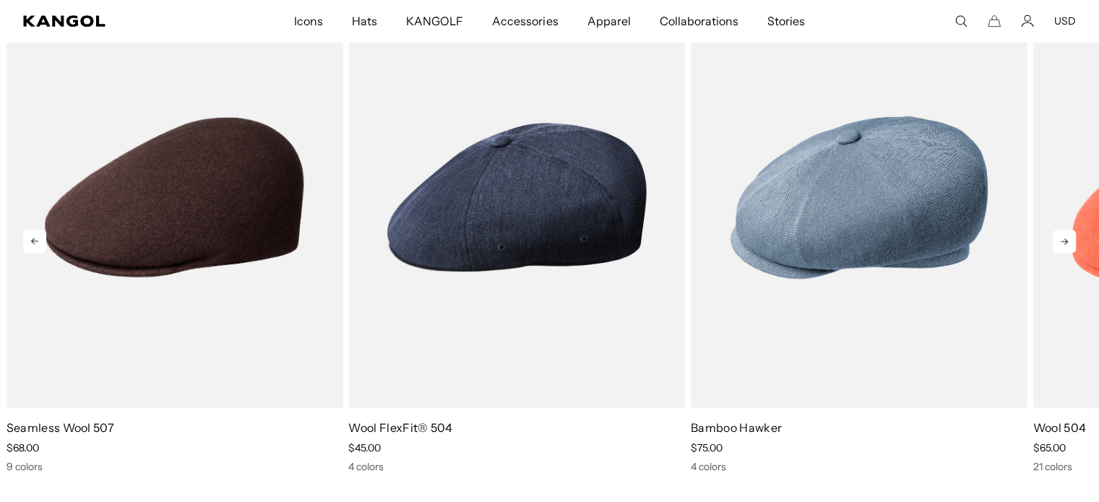
scroll to position [0, 0]
click at [1059, 244] on icon at bounding box center [1064, 241] width 23 height 23
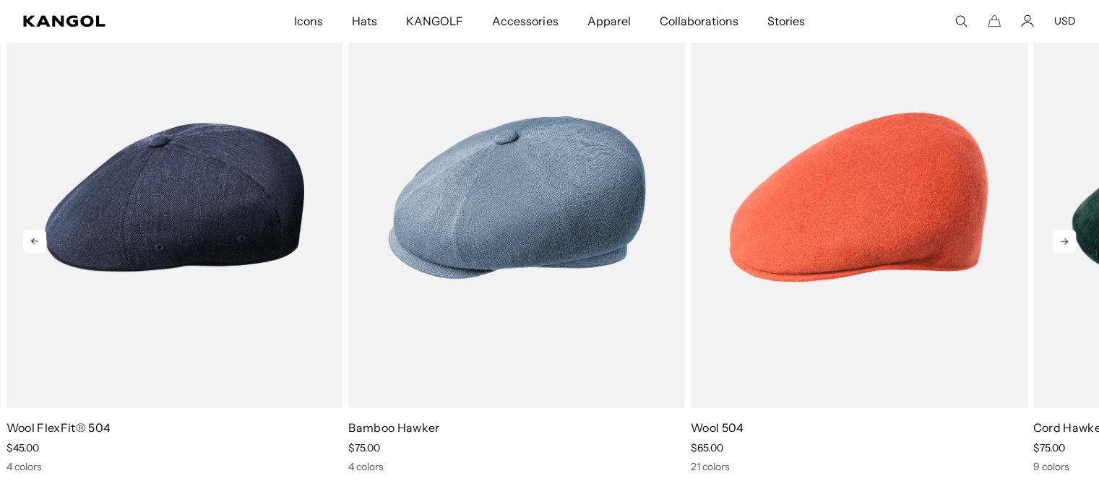
scroll to position [0, 298]
click at [1059, 243] on icon at bounding box center [1064, 241] width 23 height 23
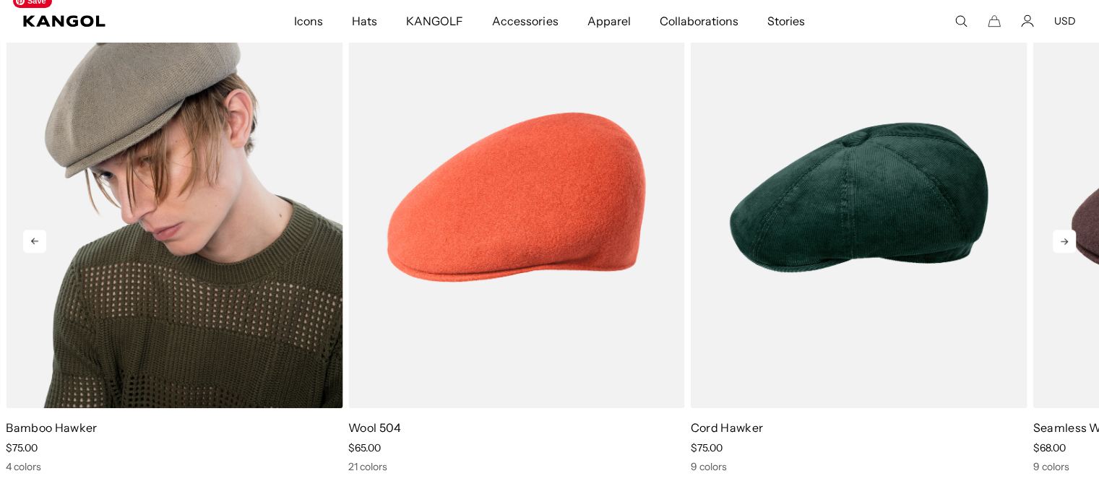
scroll to position [0, 0]
click at [184, 226] on img "1 of 5" at bounding box center [174, 197] width 337 height 423
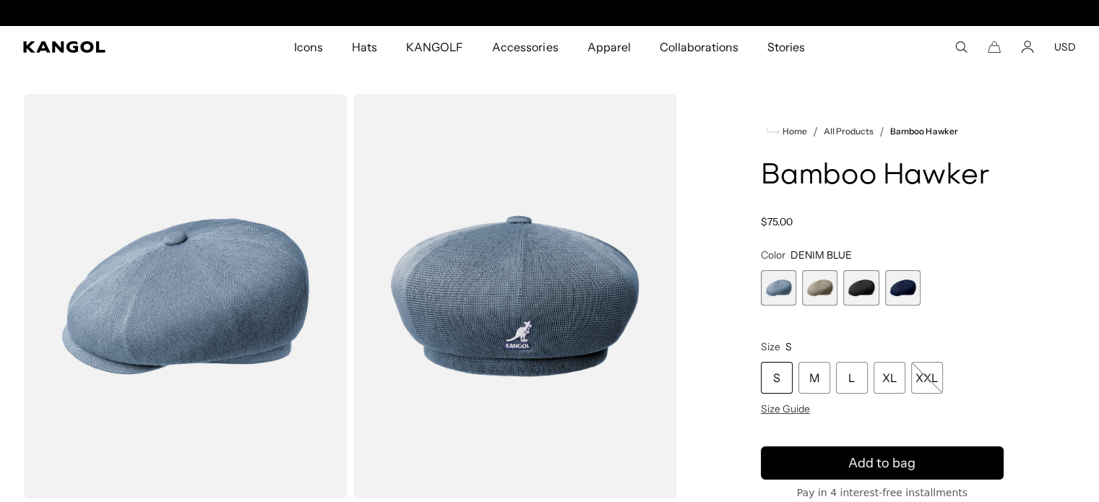
scroll to position [0, 298]
click at [810, 288] on span "2 of 4" at bounding box center [819, 287] width 35 height 35
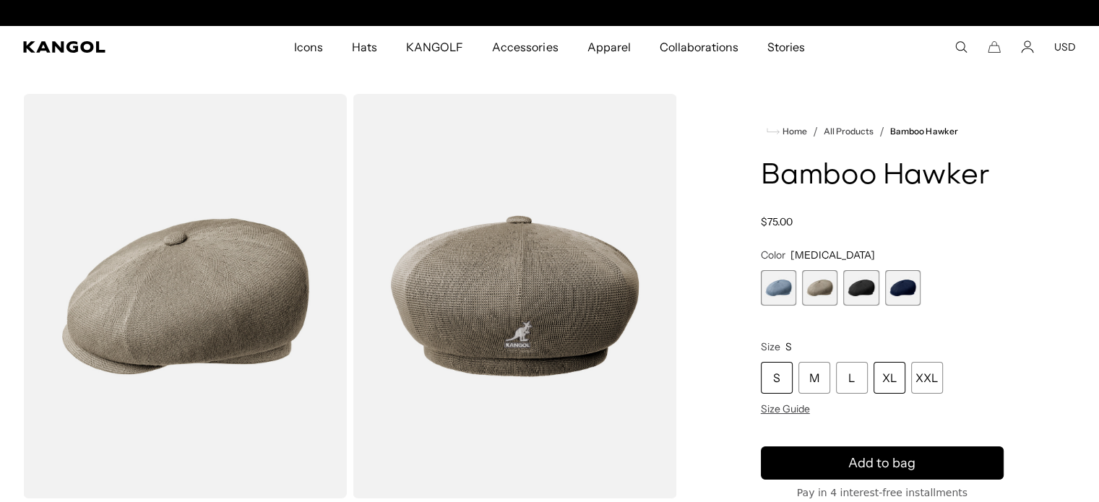
scroll to position [0, 298]
click at [883, 372] on div "XL" at bounding box center [890, 378] width 32 height 32
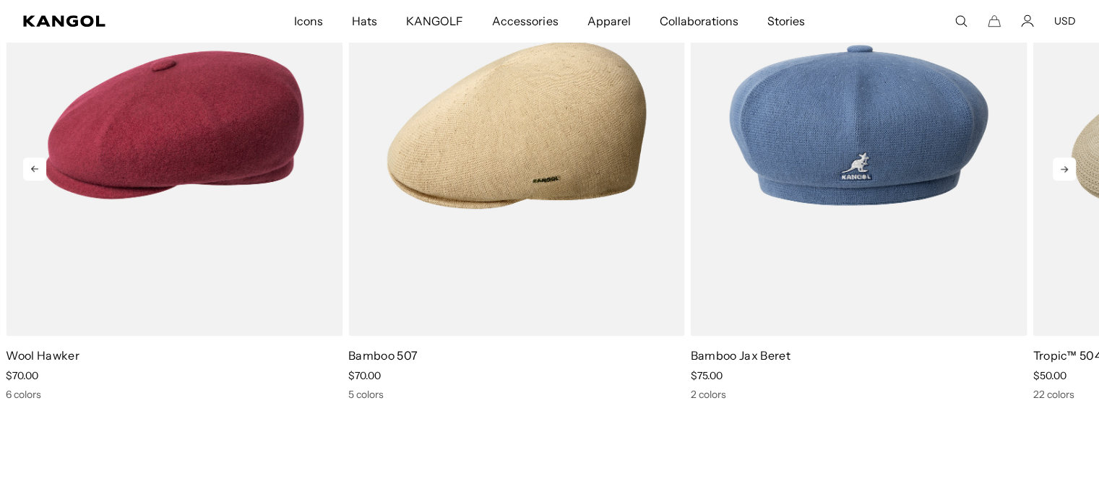
click at [1066, 168] on icon at bounding box center [1064, 169] width 23 height 23
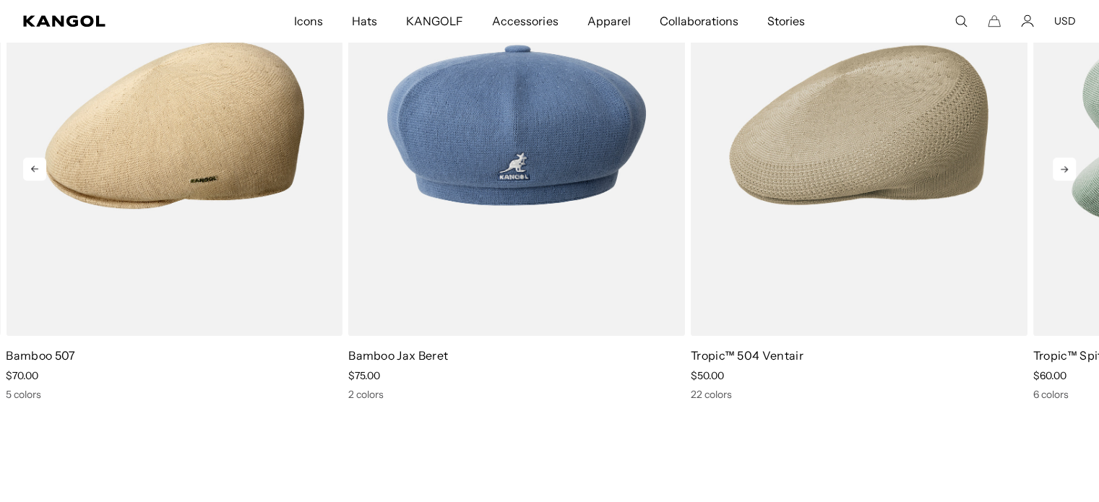
scroll to position [0, 298]
click at [1061, 175] on icon at bounding box center [1064, 169] width 23 height 23
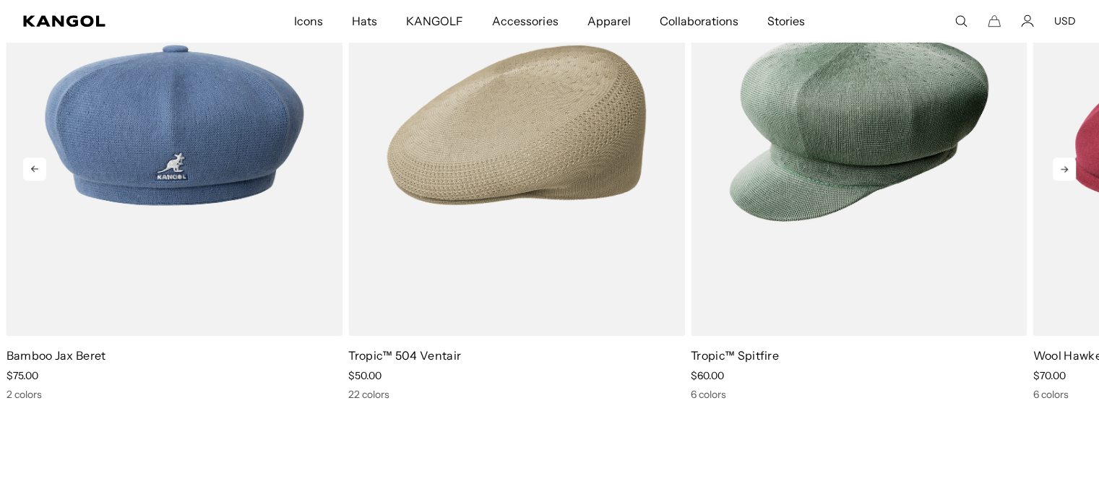
scroll to position [0, 0]
click at [1061, 176] on icon at bounding box center [1064, 169] width 23 height 23
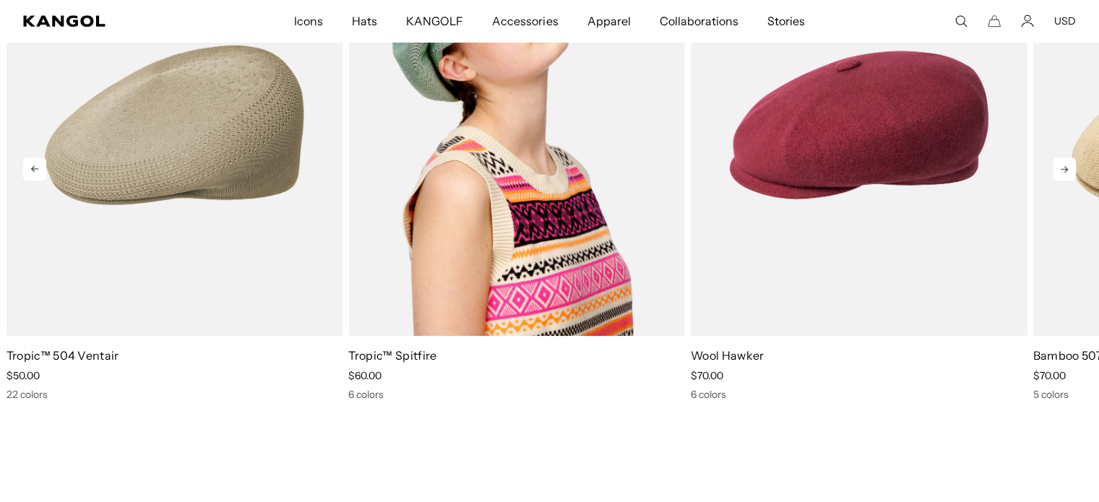
scroll to position [0, 298]
click at [489, 271] on img "5 of 5" at bounding box center [516, 125] width 337 height 423
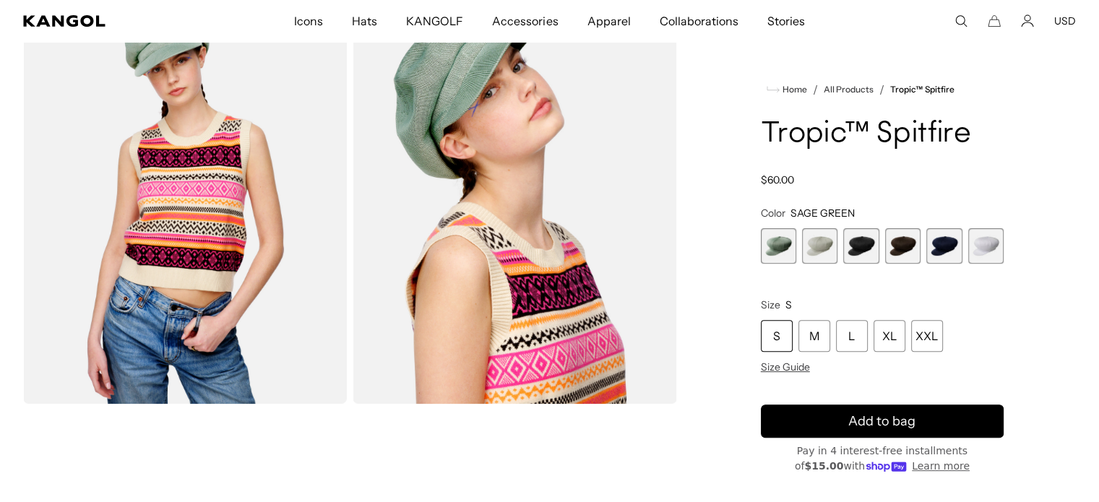
scroll to position [0, 298]
click at [824, 240] on span "2 of 6" at bounding box center [819, 245] width 35 height 35
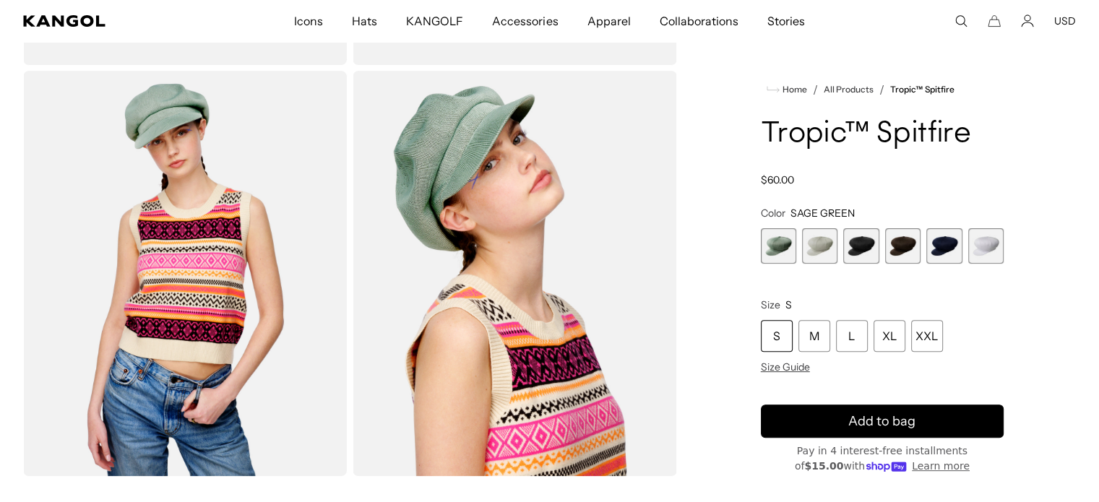
click at [782, 251] on span "1 of 6" at bounding box center [778, 245] width 35 height 35
click at [817, 243] on span "2 of 6" at bounding box center [819, 245] width 35 height 35
click at [853, 248] on span "3 of 6" at bounding box center [861, 245] width 35 height 35
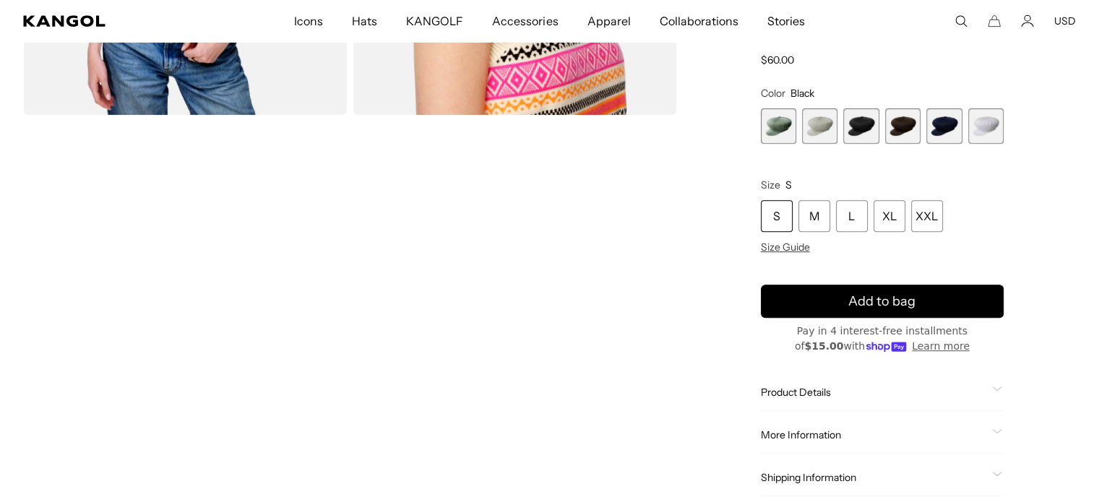
scroll to position [0, 298]
click at [861, 127] on span "3 of 6" at bounding box center [861, 125] width 35 height 35
click at [905, 126] on span "4 of 6" at bounding box center [902, 125] width 35 height 35
click at [939, 118] on span "5 of 6" at bounding box center [944, 125] width 35 height 35
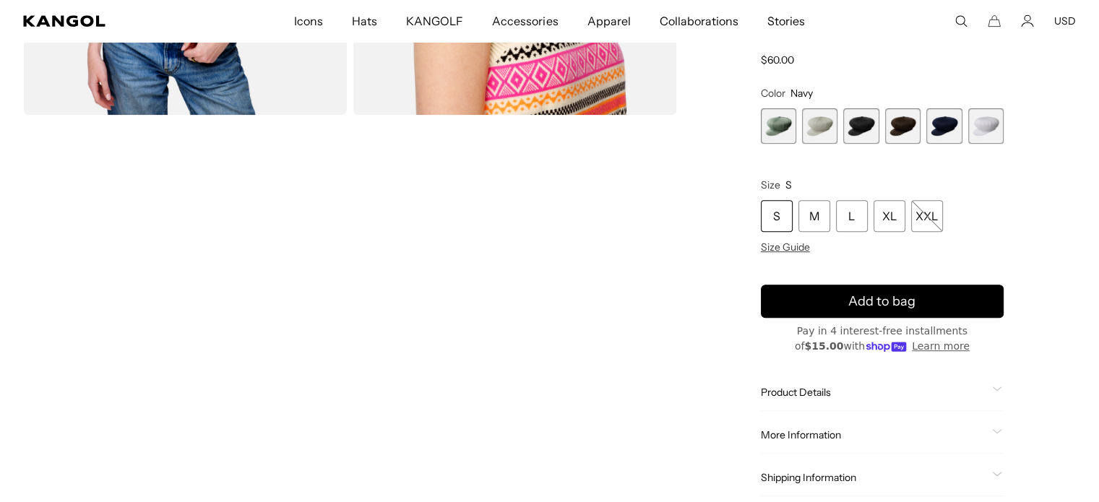
click at [985, 129] on span "6 of 6" at bounding box center [986, 125] width 35 height 35
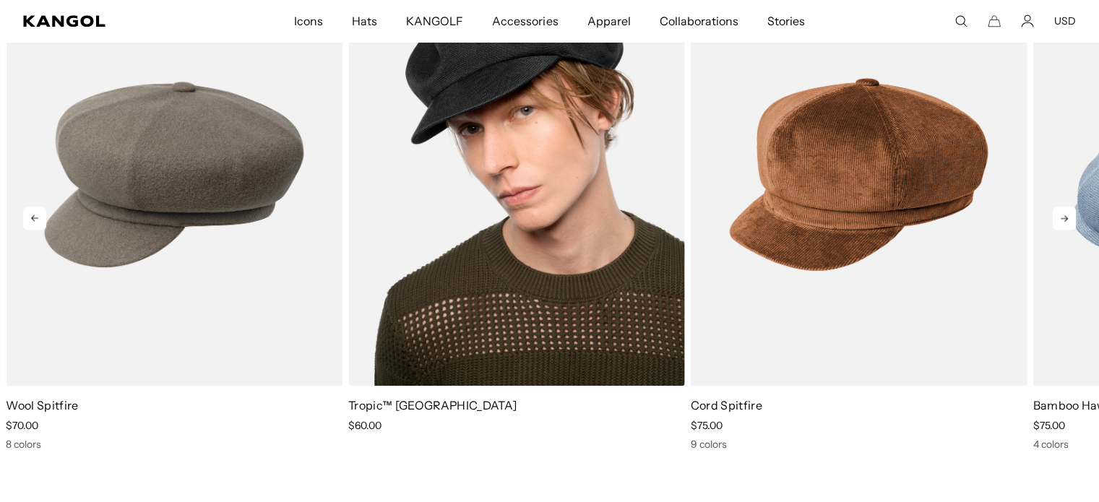
click at [518, 315] on img "2 of 5" at bounding box center [516, 174] width 337 height 423
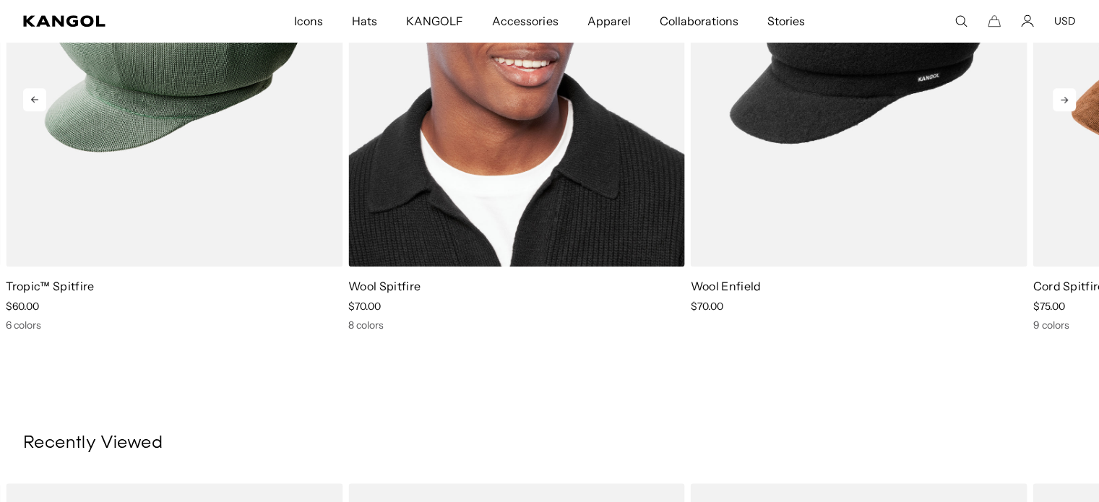
scroll to position [0, 298]
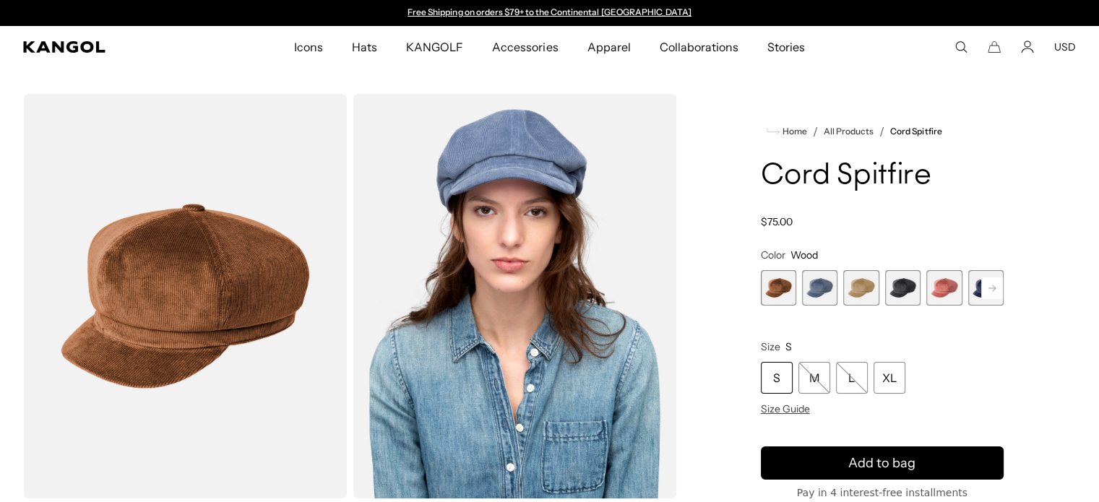
click at [815, 277] on span "2 of 9" at bounding box center [819, 287] width 35 height 35
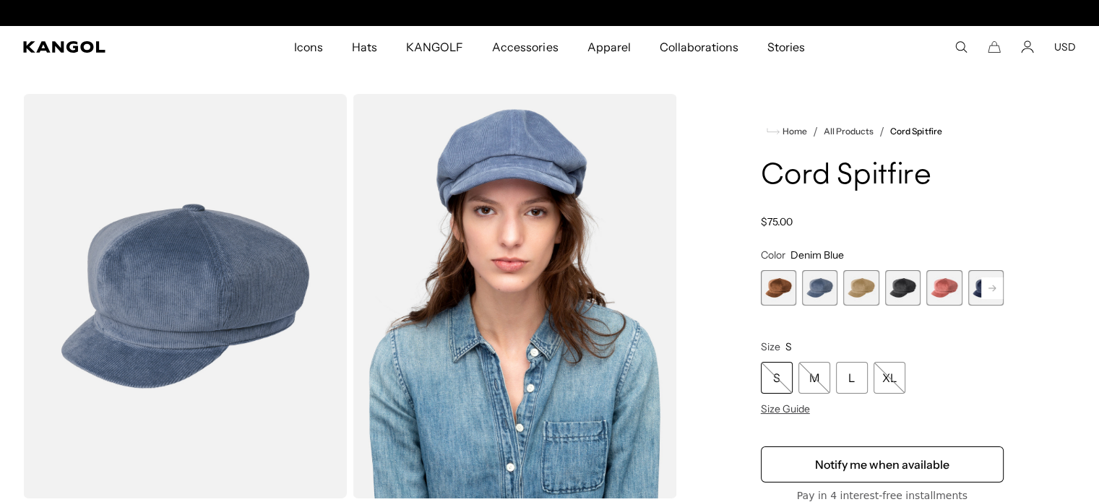
scroll to position [0, 298]
click at [859, 276] on span "3 of 9" at bounding box center [861, 287] width 35 height 35
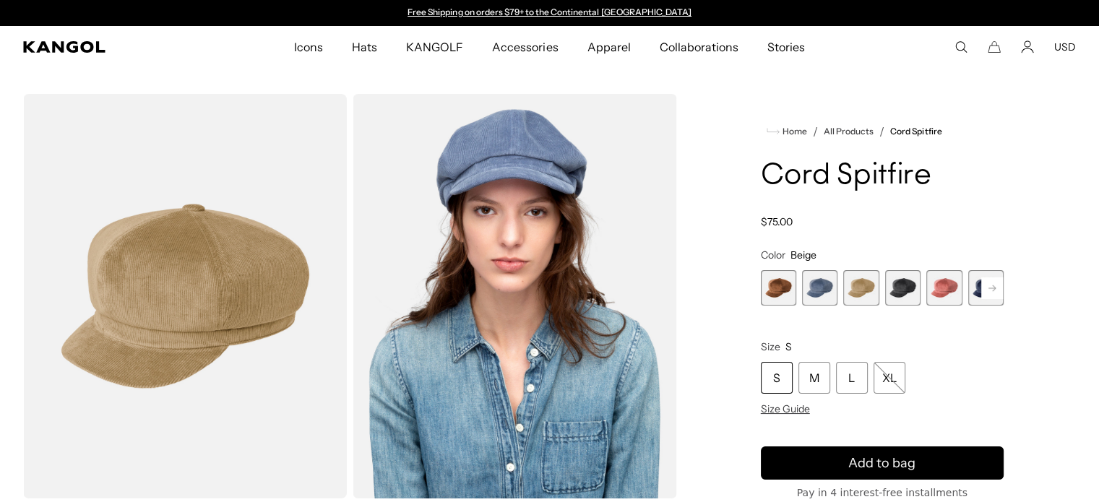
click at [898, 275] on span "4 of 9" at bounding box center [902, 287] width 35 height 35
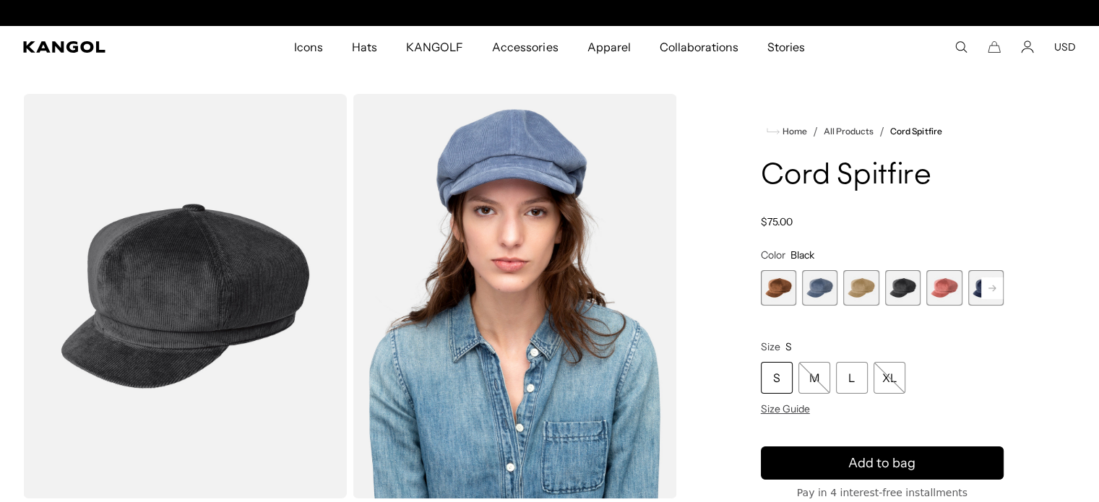
click at [945, 292] on span "5 of 9" at bounding box center [944, 287] width 35 height 35
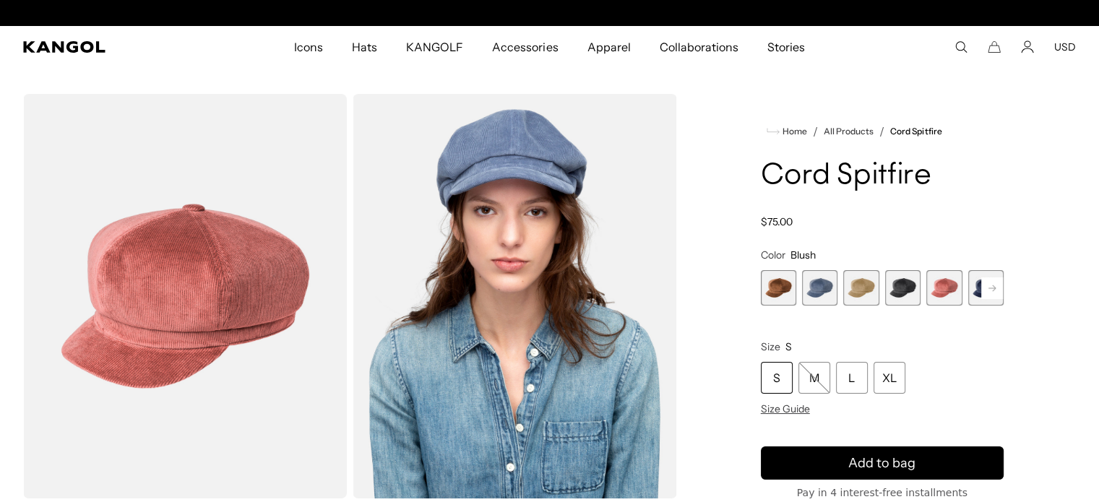
scroll to position [0, 298]
click at [984, 286] on rect at bounding box center [993, 289] width 22 height 22
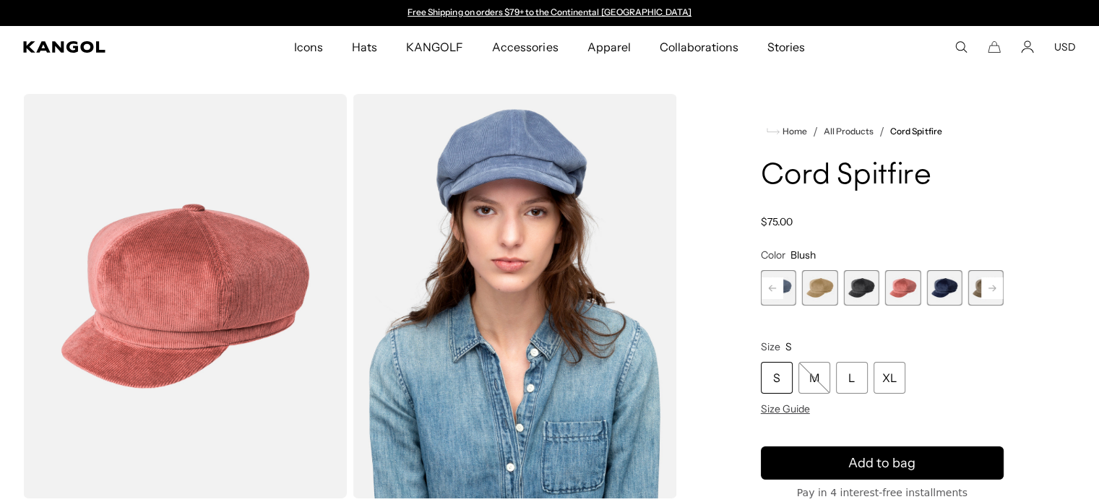
click at [992, 283] on rect at bounding box center [993, 289] width 22 height 22
click at [859, 286] on span "6 of 9" at bounding box center [861, 287] width 35 height 35
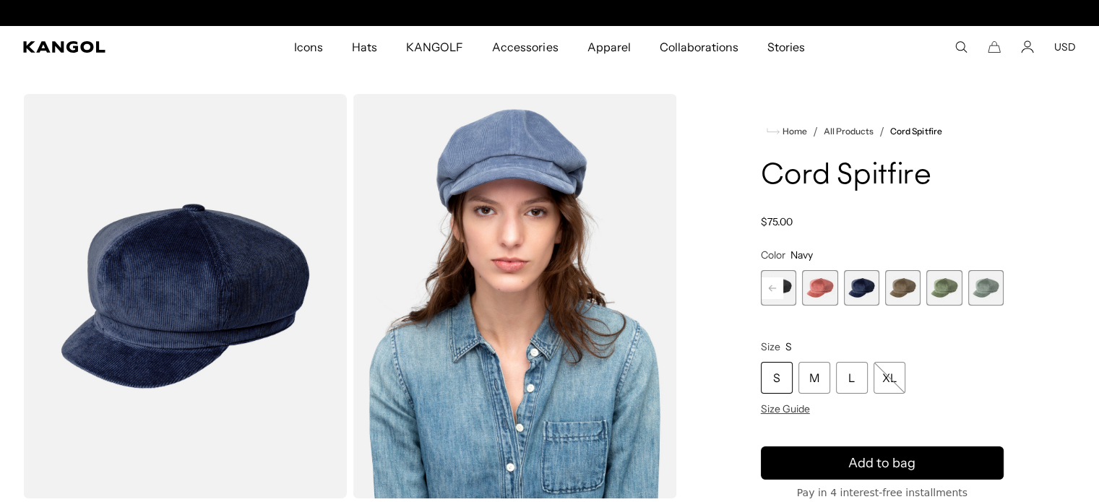
click at [896, 286] on span "7 of 9" at bounding box center [902, 287] width 35 height 35
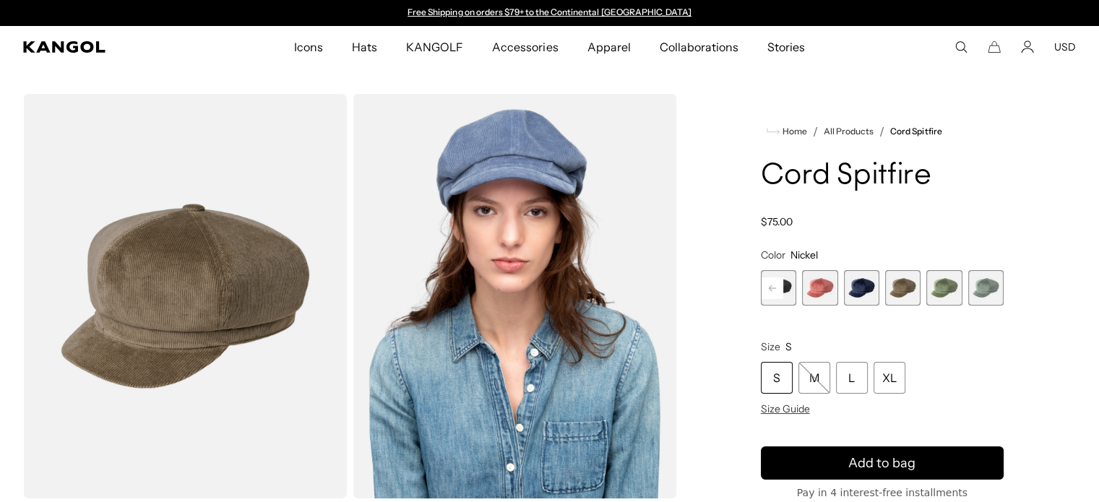
click at [937, 278] on span "8 of 9" at bounding box center [944, 287] width 35 height 35
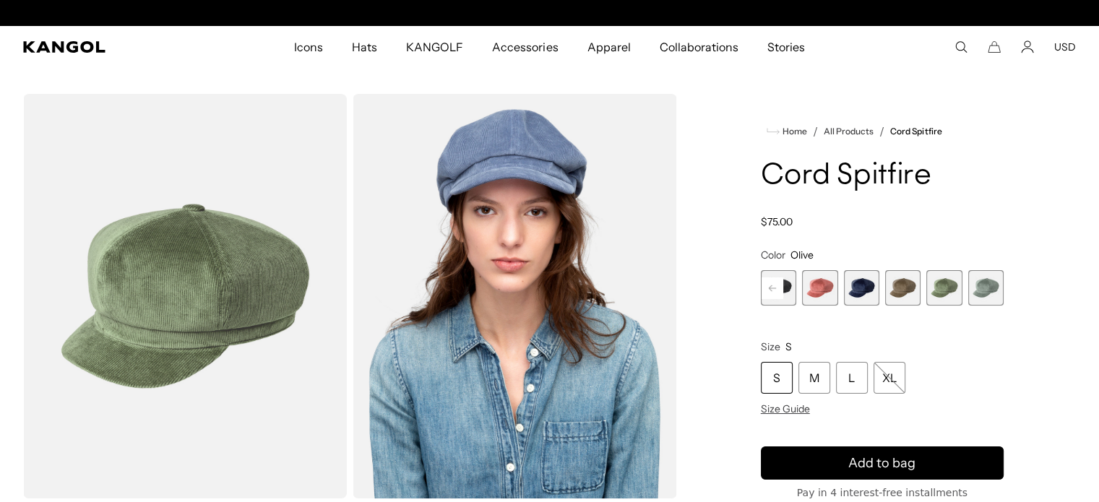
scroll to position [0, 298]
click at [969, 280] on span "9 of 9" at bounding box center [986, 287] width 35 height 35
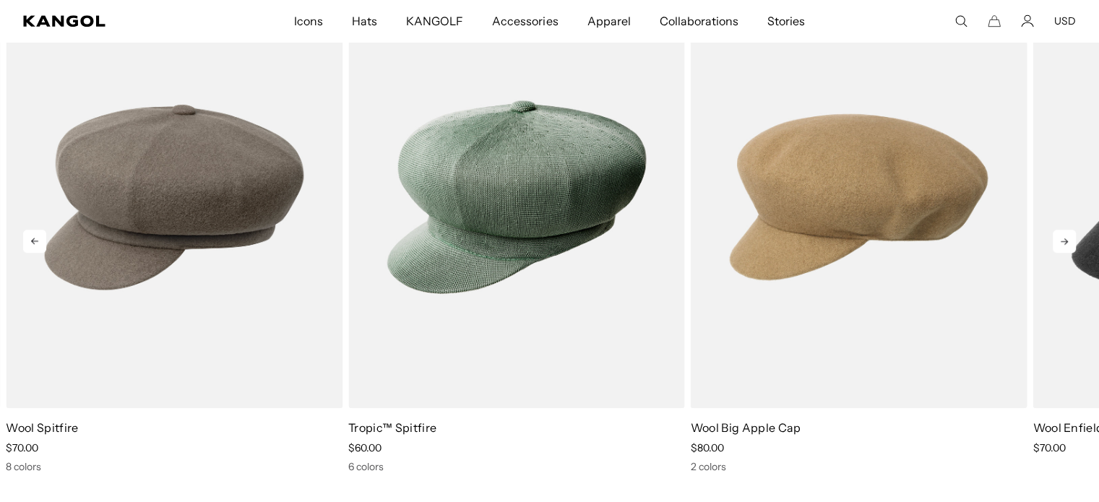
click at [1069, 242] on icon at bounding box center [1064, 241] width 23 height 23
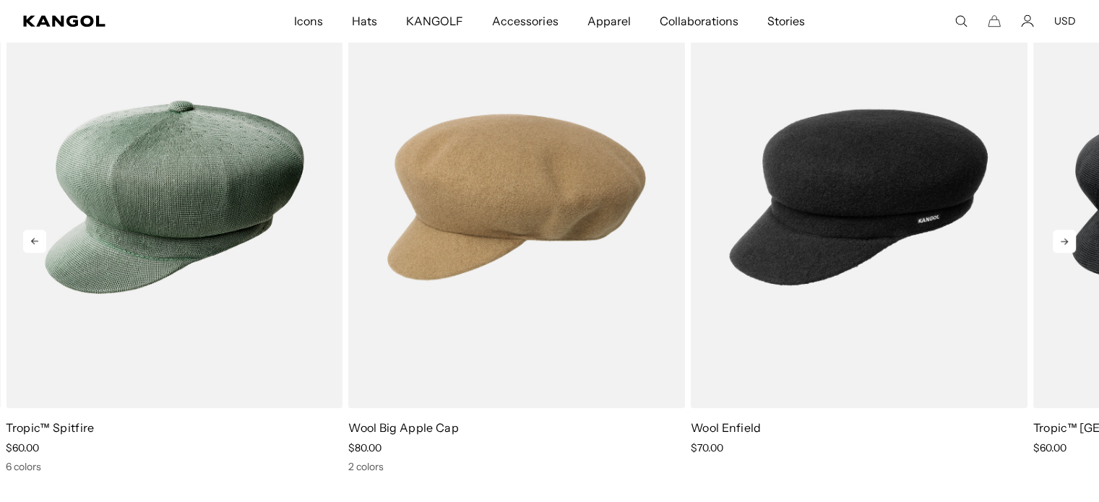
scroll to position [0, 298]
click at [1068, 237] on icon at bounding box center [1064, 241] width 23 height 23
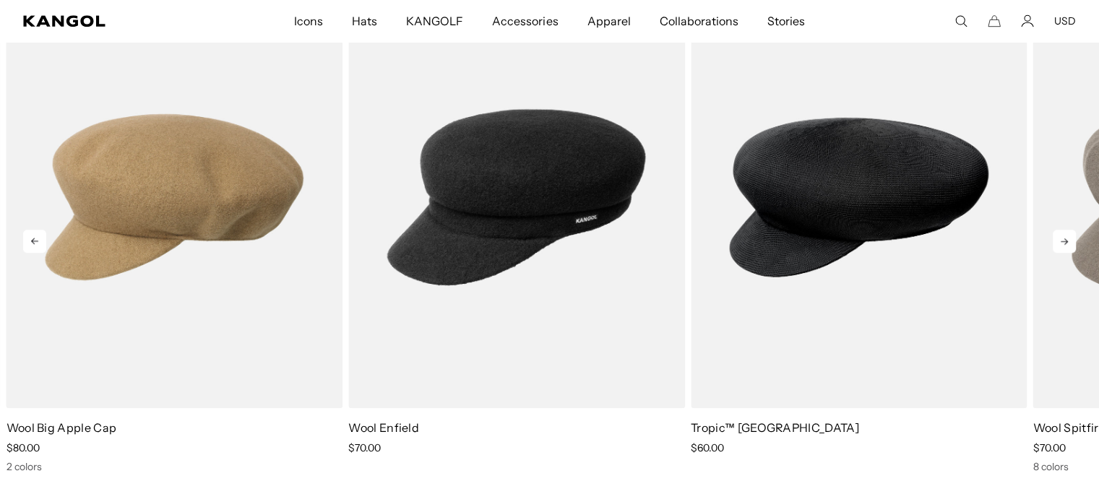
click at [1064, 241] on icon at bounding box center [1064, 242] width 7 height 7
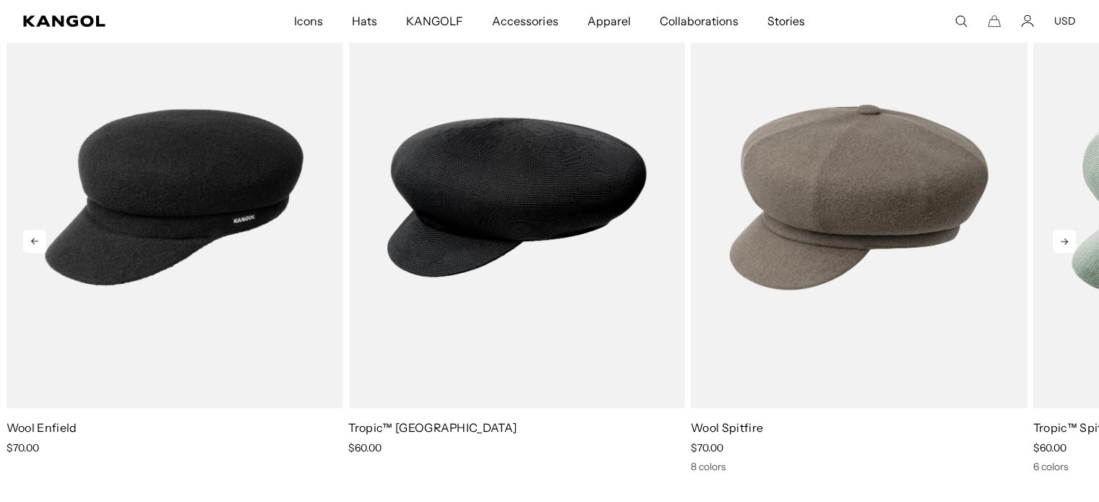
scroll to position [0, 0]
click at [1064, 240] on icon at bounding box center [1064, 241] width 23 height 23
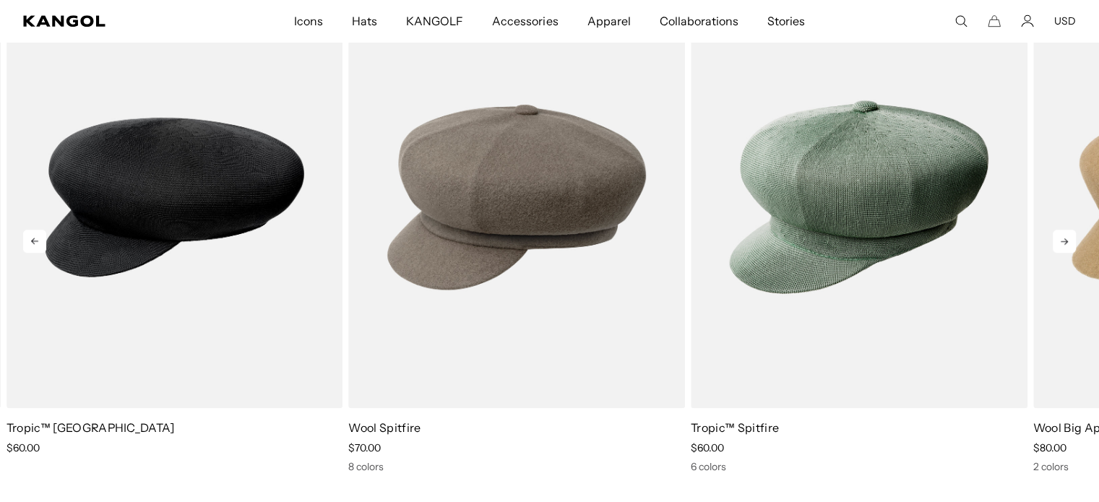
scroll to position [0, 298]
click at [1061, 236] on icon at bounding box center [1064, 241] width 23 height 23
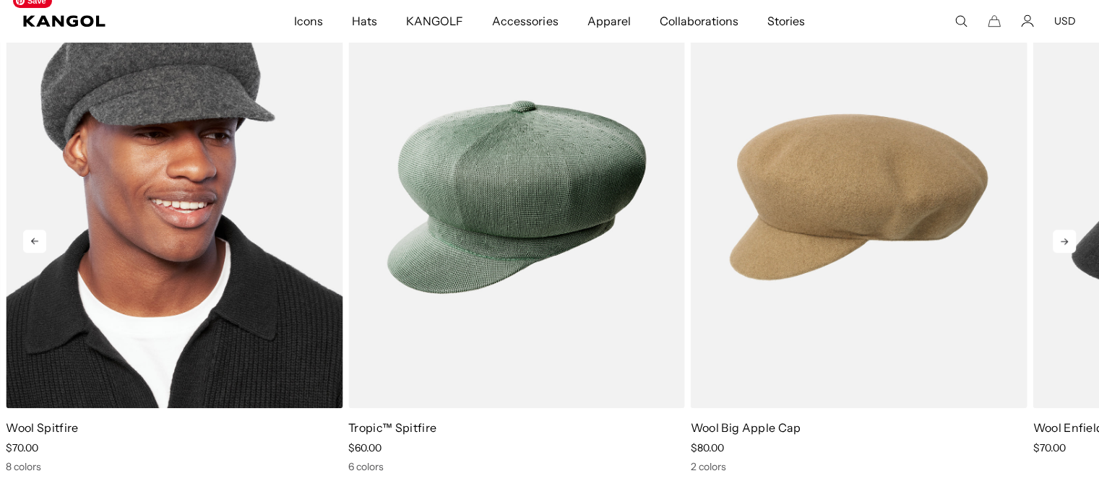
scroll to position [0, 0]
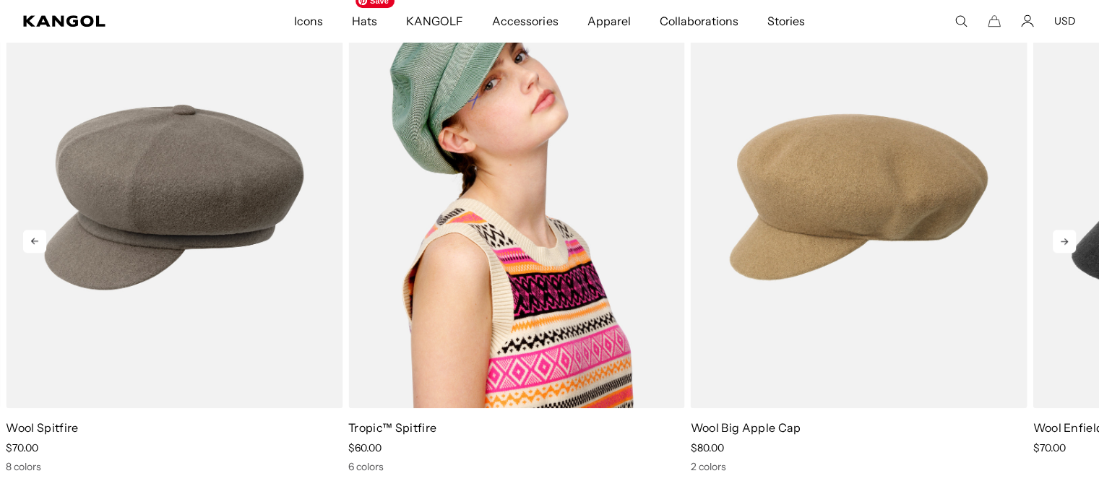
click at [464, 216] on img "2 of 5" at bounding box center [516, 197] width 337 height 423
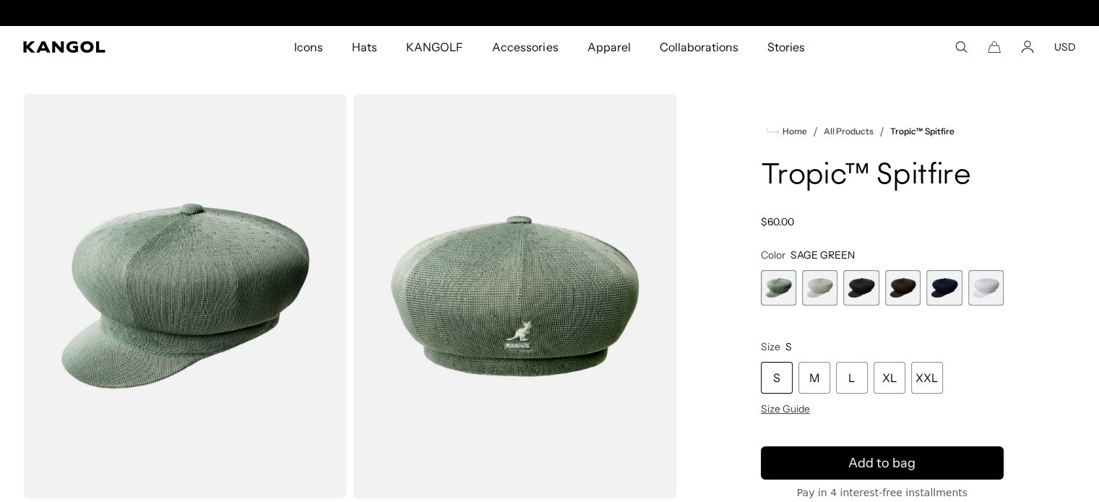
scroll to position [0, 298]
click at [819, 288] on span "2 of 6" at bounding box center [819, 287] width 35 height 35
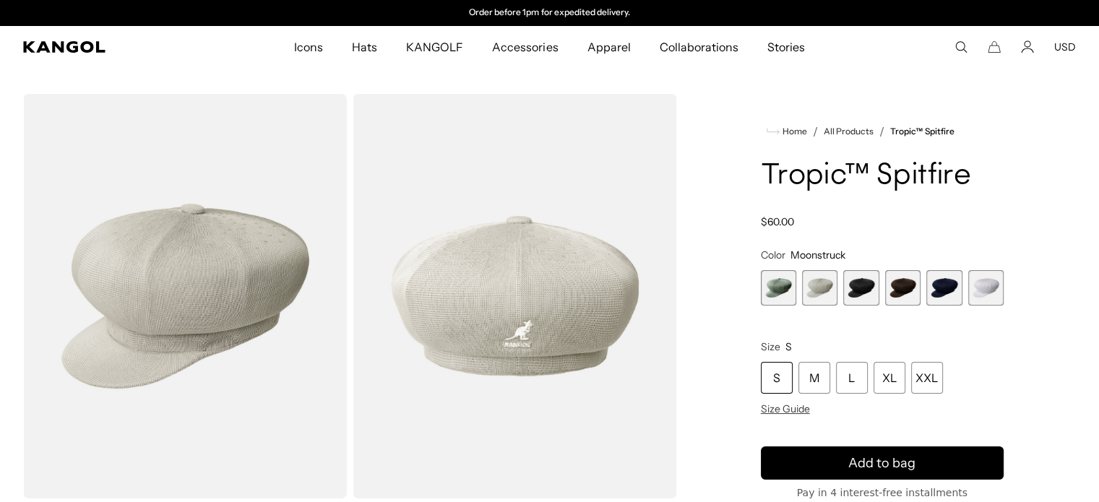
click at [853, 279] on span "3 of 6" at bounding box center [861, 287] width 35 height 35
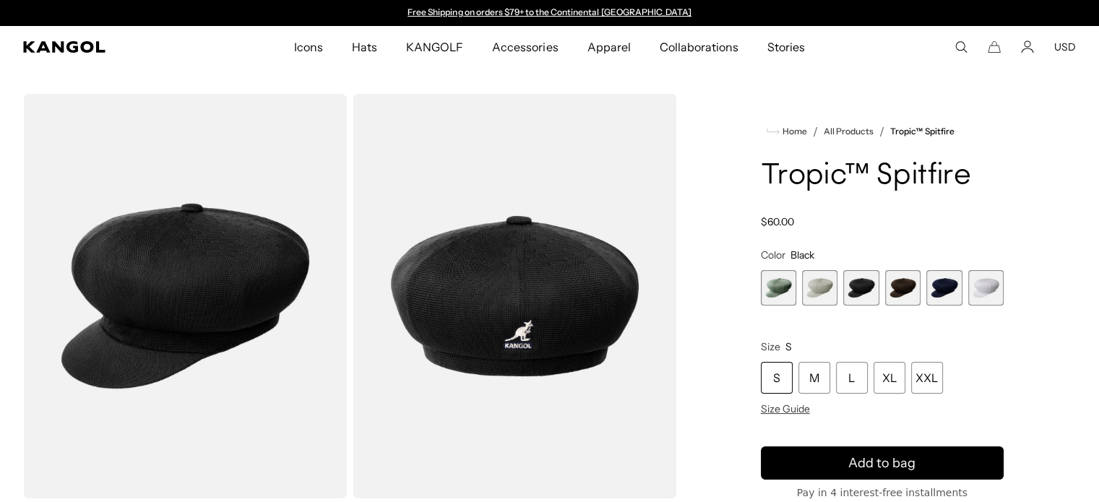
click at [902, 287] on span "4 of 6" at bounding box center [902, 287] width 35 height 35
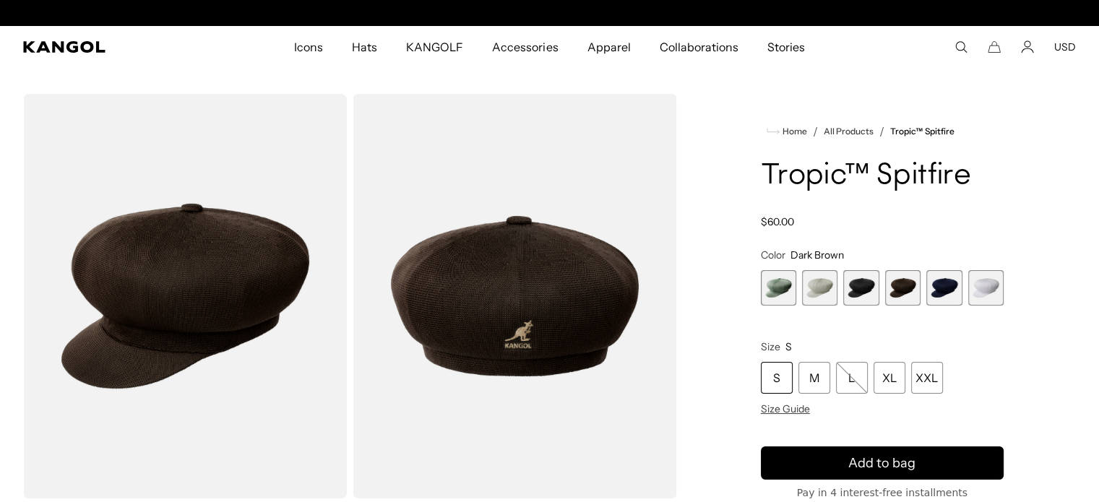
scroll to position [0, 298]
click at [941, 282] on span "5 of 6" at bounding box center [944, 287] width 35 height 35
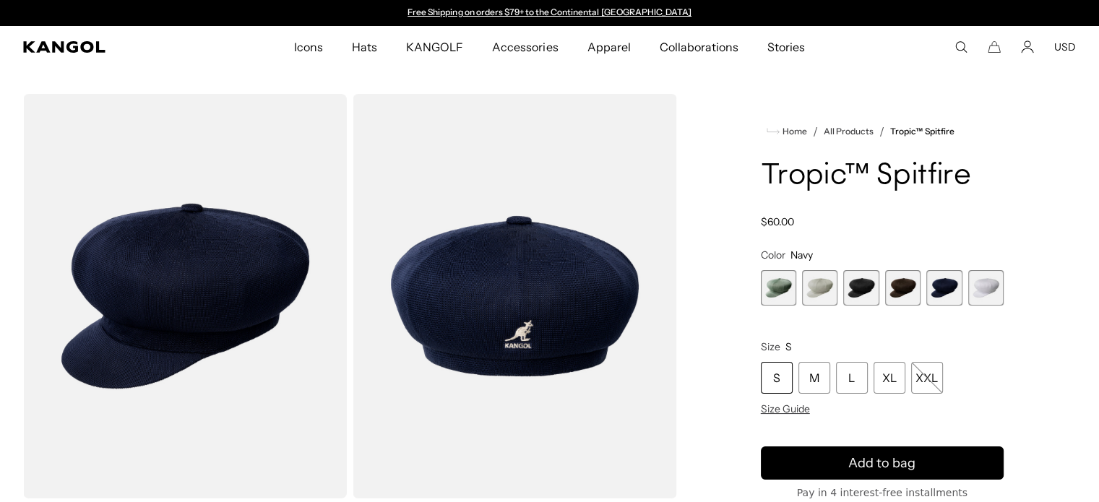
click at [983, 287] on span "6 of 6" at bounding box center [986, 287] width 35 height 35
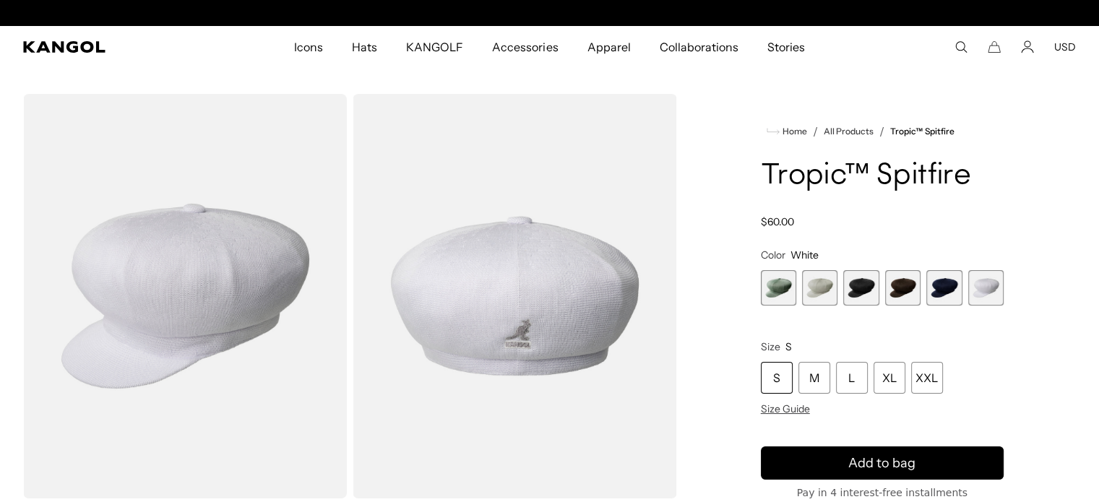
scroll to position [0, 298]
click at [943, 291] on span "5 of 6" at bounding box center [944, 287] width 35 height 35
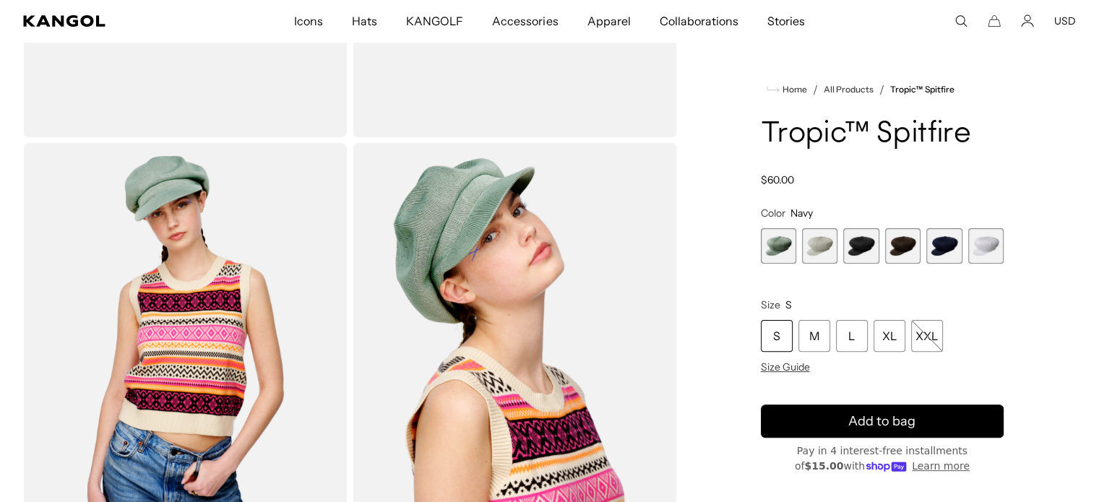
scroll to position [0, 298]
click at [888, 337] on div "XL" at bounding box center [890, 336] width 32 height 32
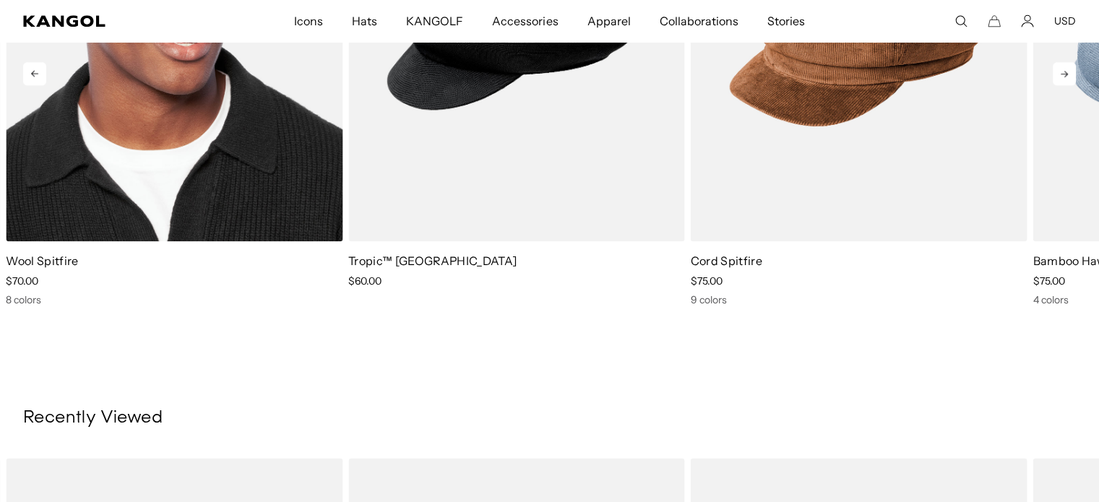
click at [84, 179] on img "1 of 5" at bounding box center [174, 30] width 337 height 423
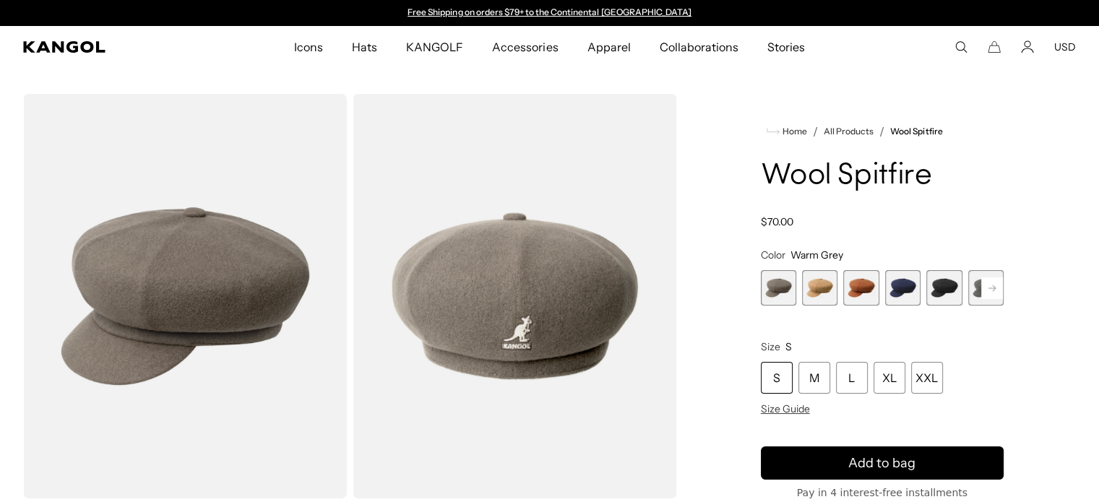
click at [821, 291] on span "2 of 8" at bounding box center [819, 287] width 35 height 35
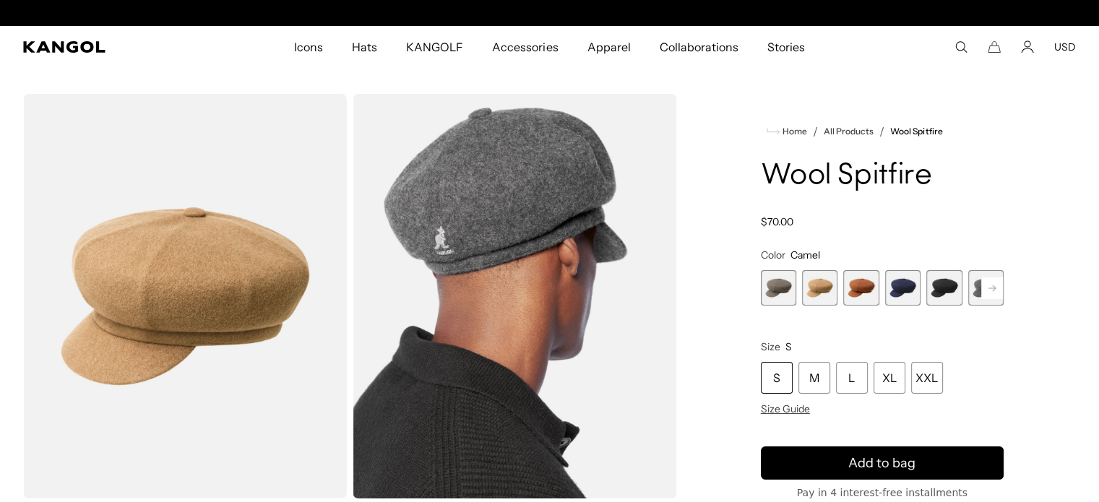
scroll to position [0, 298]
click at [868, 297] on span "3 of 8" at bounding box center [861, 287] width 35 height 35
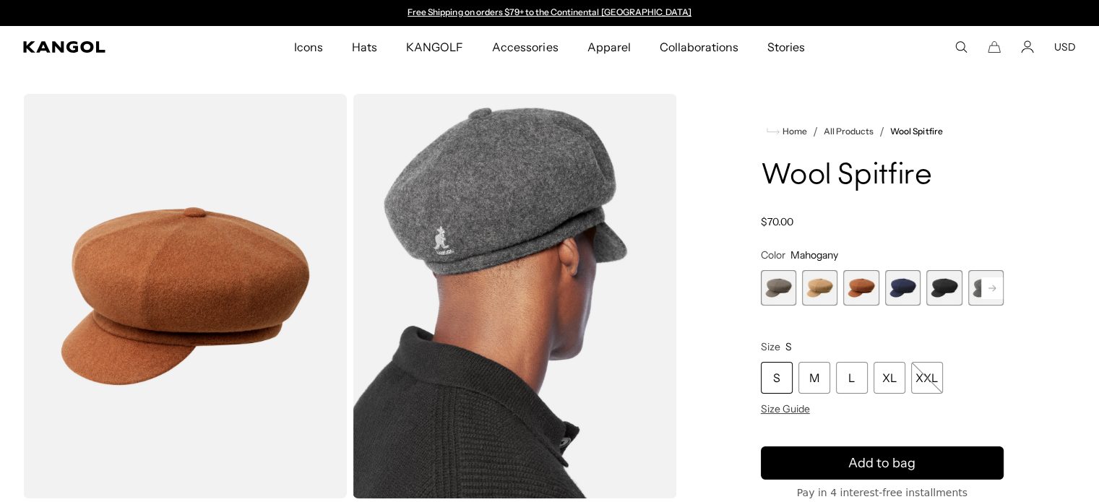
click at [820, 286] on span "2 of 8" at bounding box center [819, 287] width 35 height 35
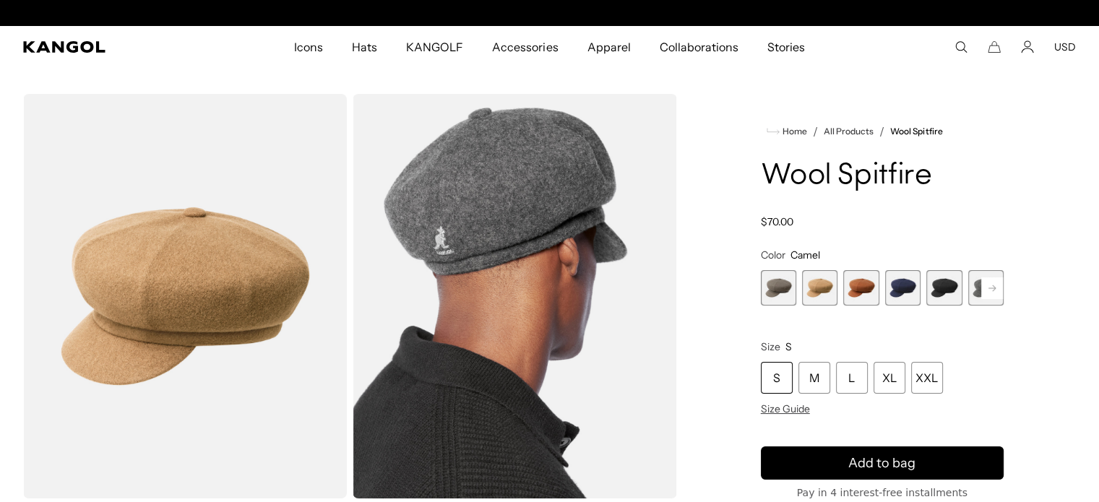
scroll to position [0, 298]
click at [776, 286] on span "1 of 8" at bounding box center [778, 287] width 35 height 35
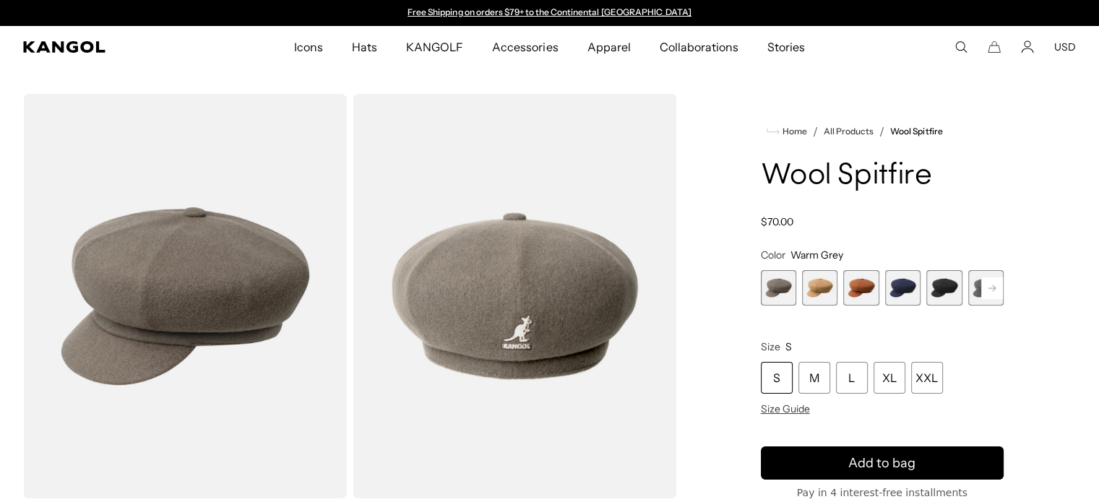
click at [861, 283] on span "3 of 8" at bounding box center [861, 287] width 35 height 35
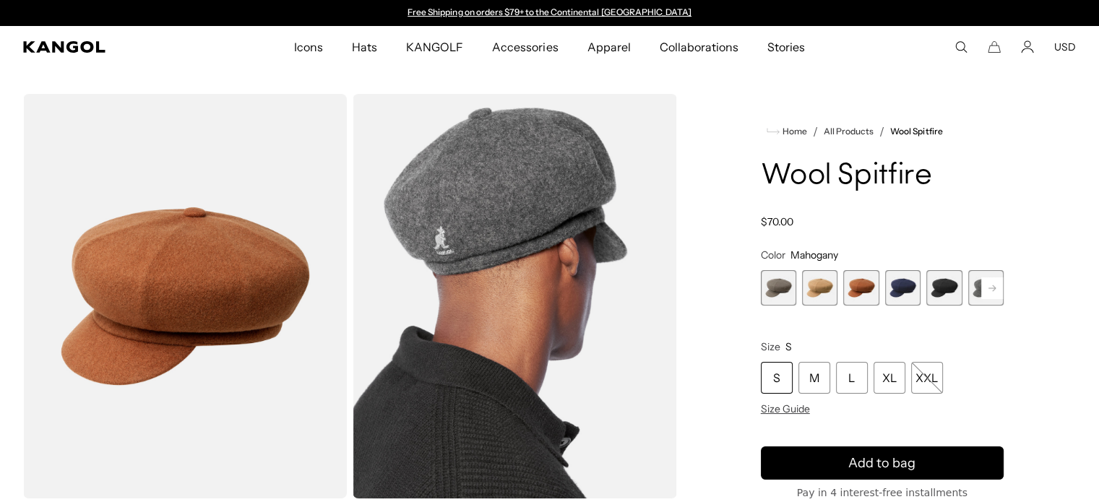
click at [909, 283] on span "4 of 8" at bounding box center [902, 287] width 35 height 35
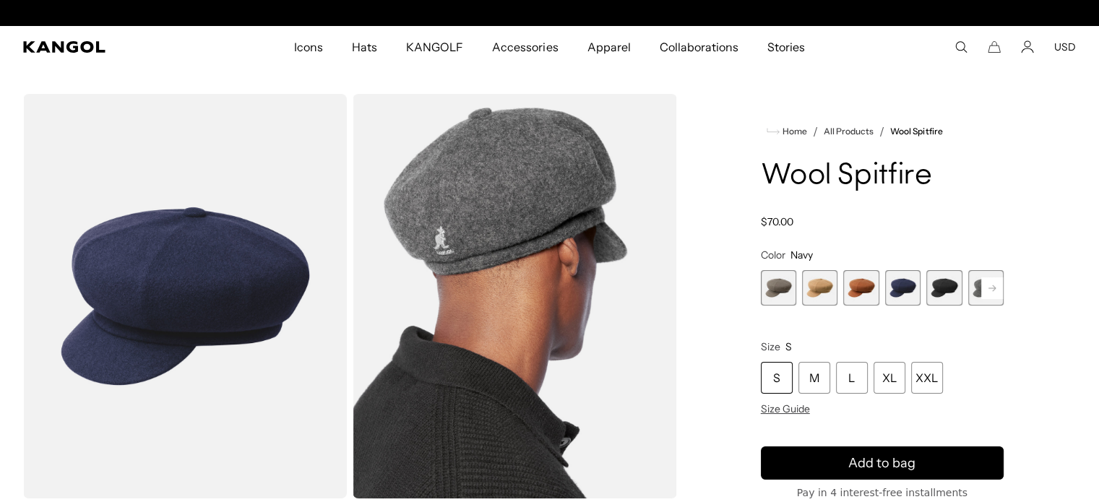
scroll to position [0, 298]
click at [954, 289] on span "5 of 8" at bounding box center [944, 287] width 35 height 35
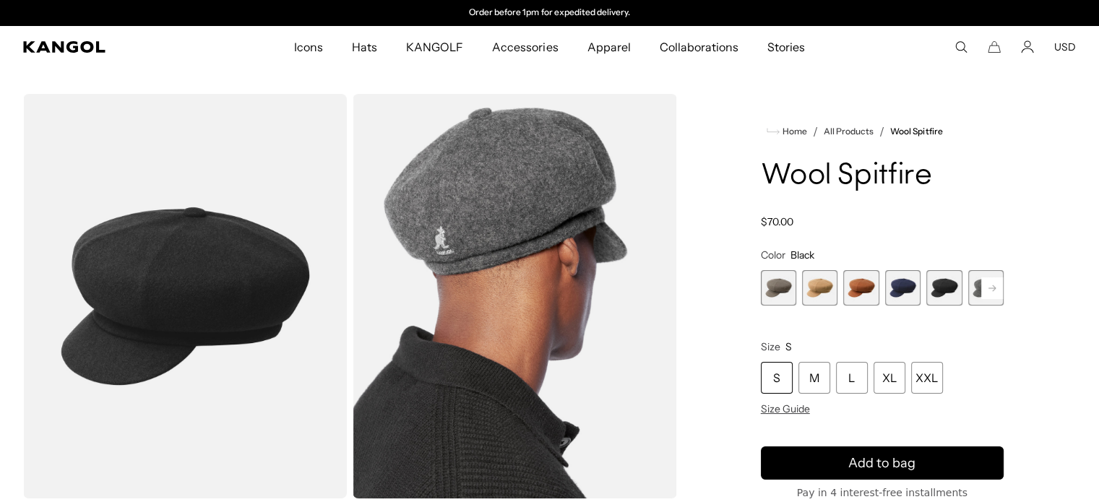
click at [905, 291] on span "4 of 8" at bounding box center [902, 287] width 35 height 35
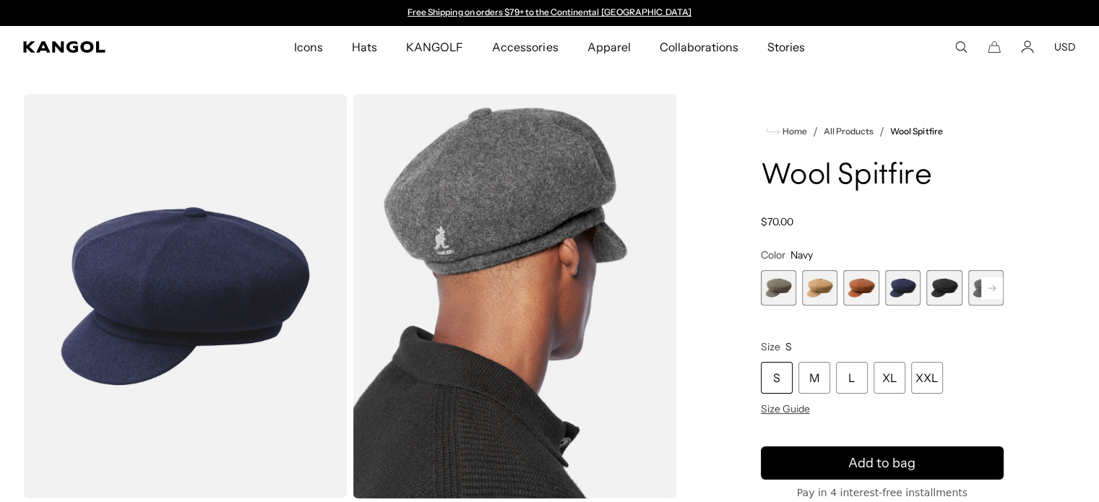
click at [945, 288] on span "5 of 8" at bounding box center [944, 287] width 35 height 35
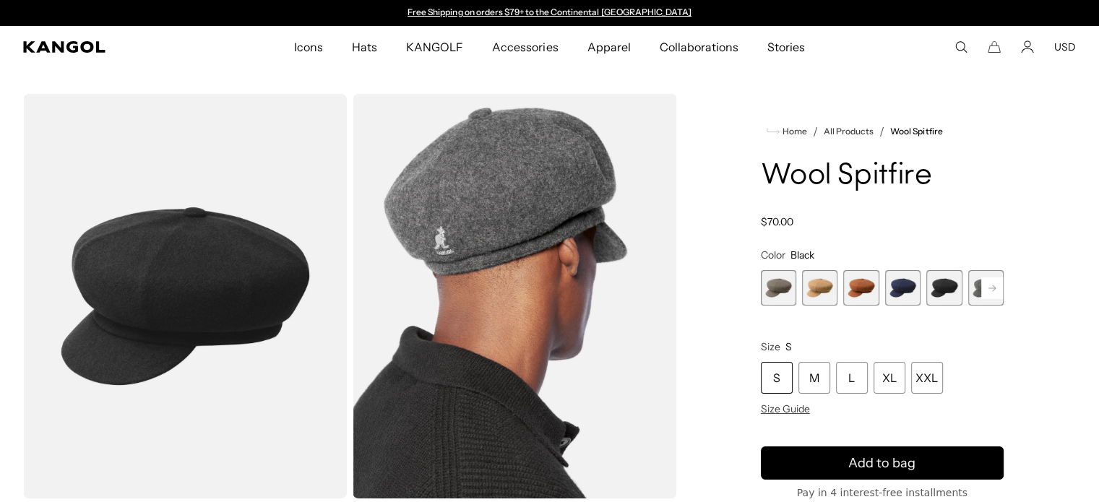
click at [990, 283] on rect at bounding box center [993, 289] width 22 height 22
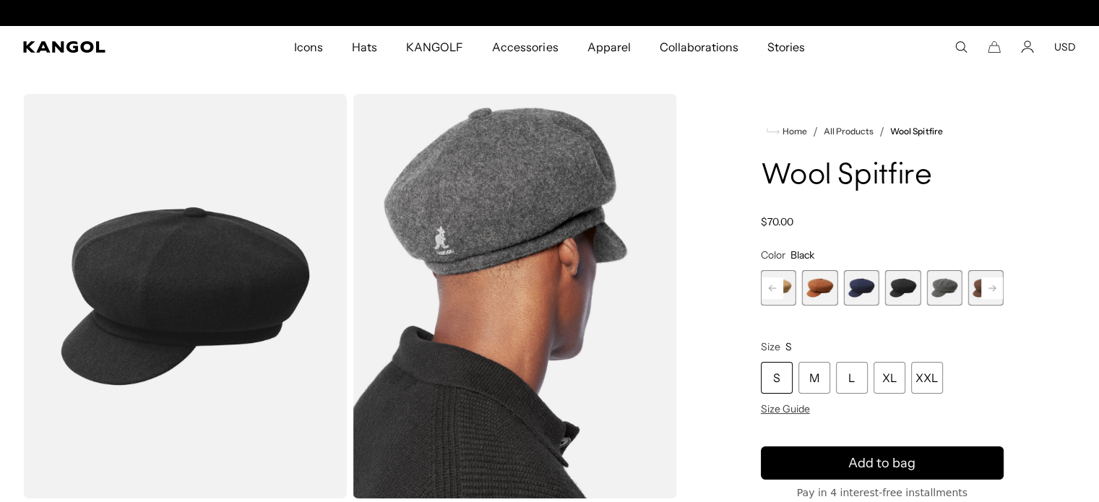
scroll to position [0, 298]
click at [949, 281] on span "6 of 8" at bounding box center [944, 287] width 35 height 35
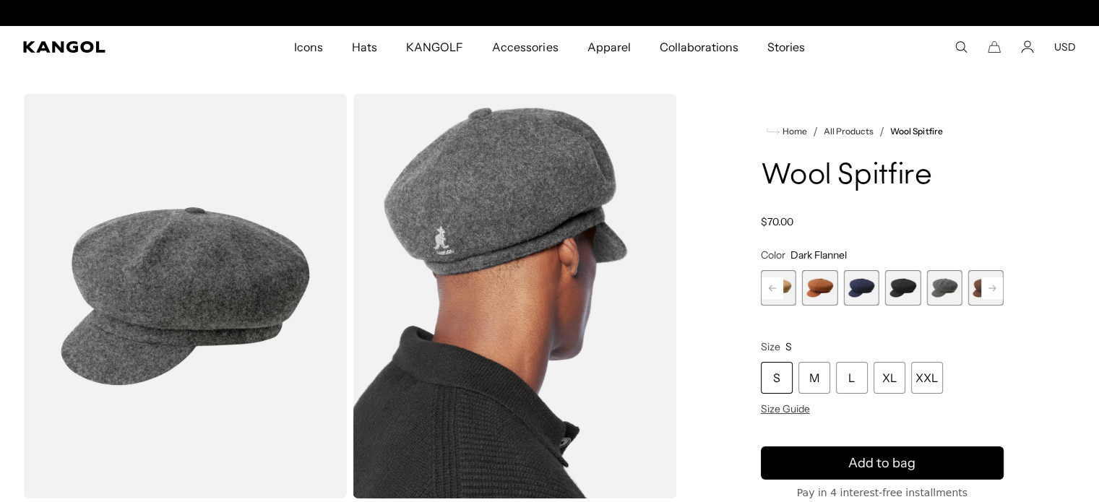
scroll to position [0, 298]
click at [975, 288] on span "7 of 8" at bounding box center [986, 287] width 35 height 35
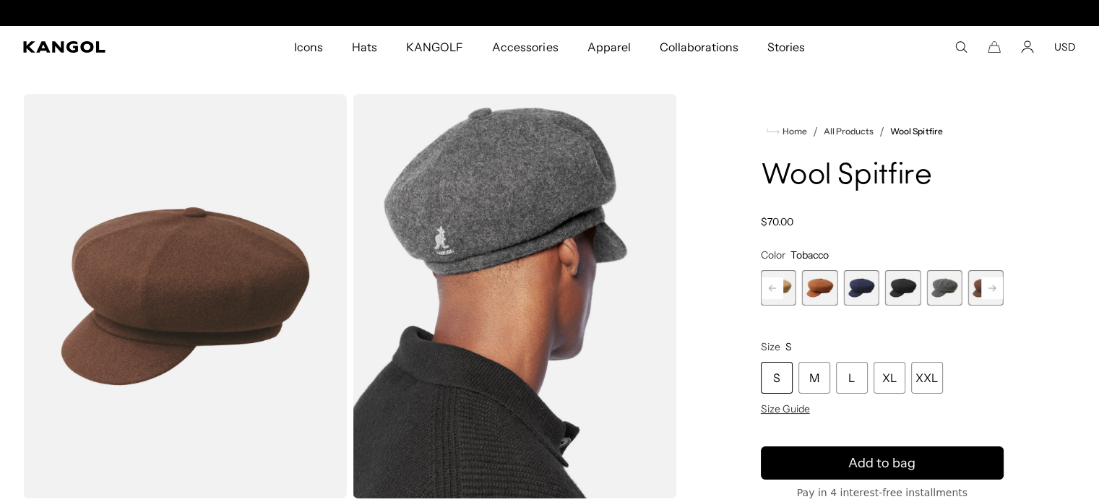
click at [994, 285] on rect at bounding box center [993, 289] width 22 height 22
click at [980, 291] on span "8 of 8" at bounding box center [986, 287] width 35 height 35
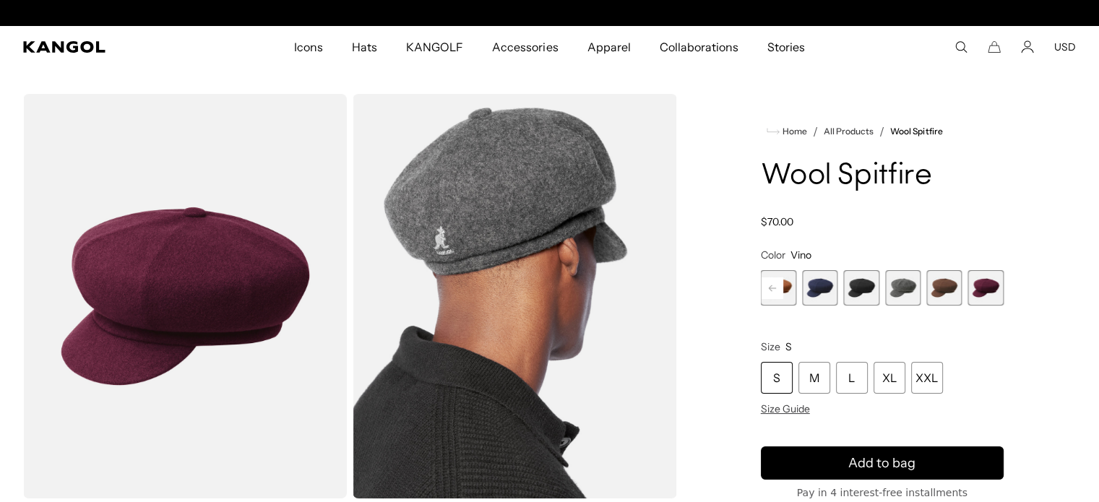
scroll to position [0, 298]
click at [954, 294] on span "7 of 8" at bounding box center [944, 287] width 35 height 35
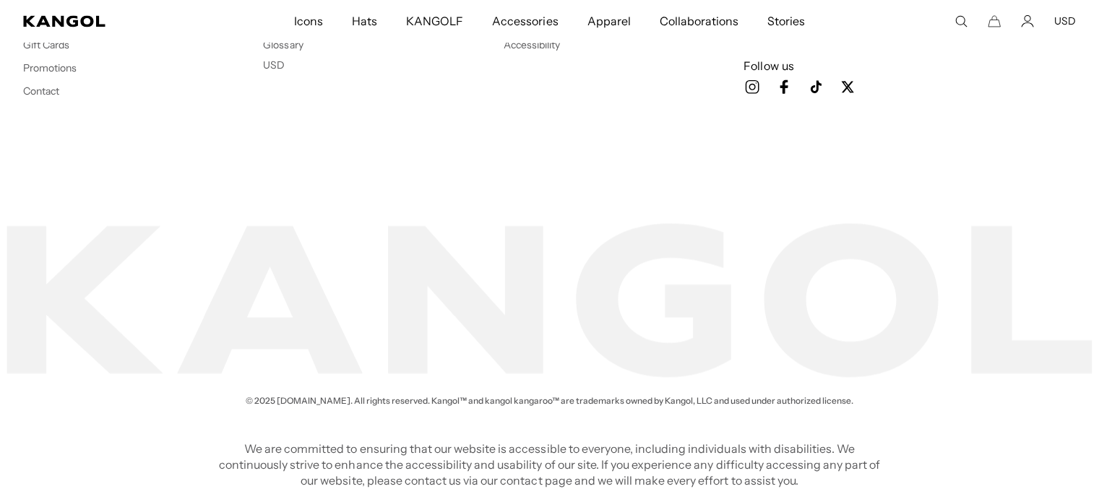
scroll to position [0, 298]
